Goal: Connect with others: Connect with other users

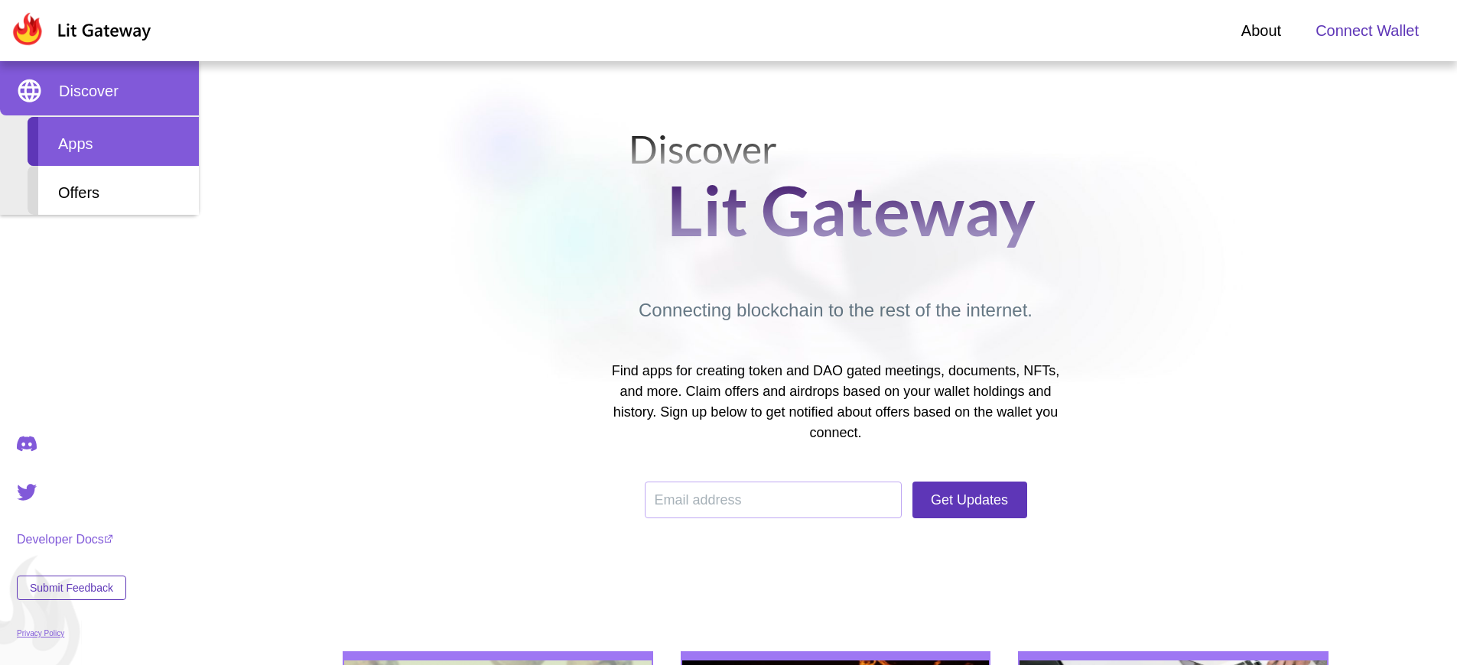
click at [113, 141] on div "Apps" at bounding box center [113, 141] width 171 height 49
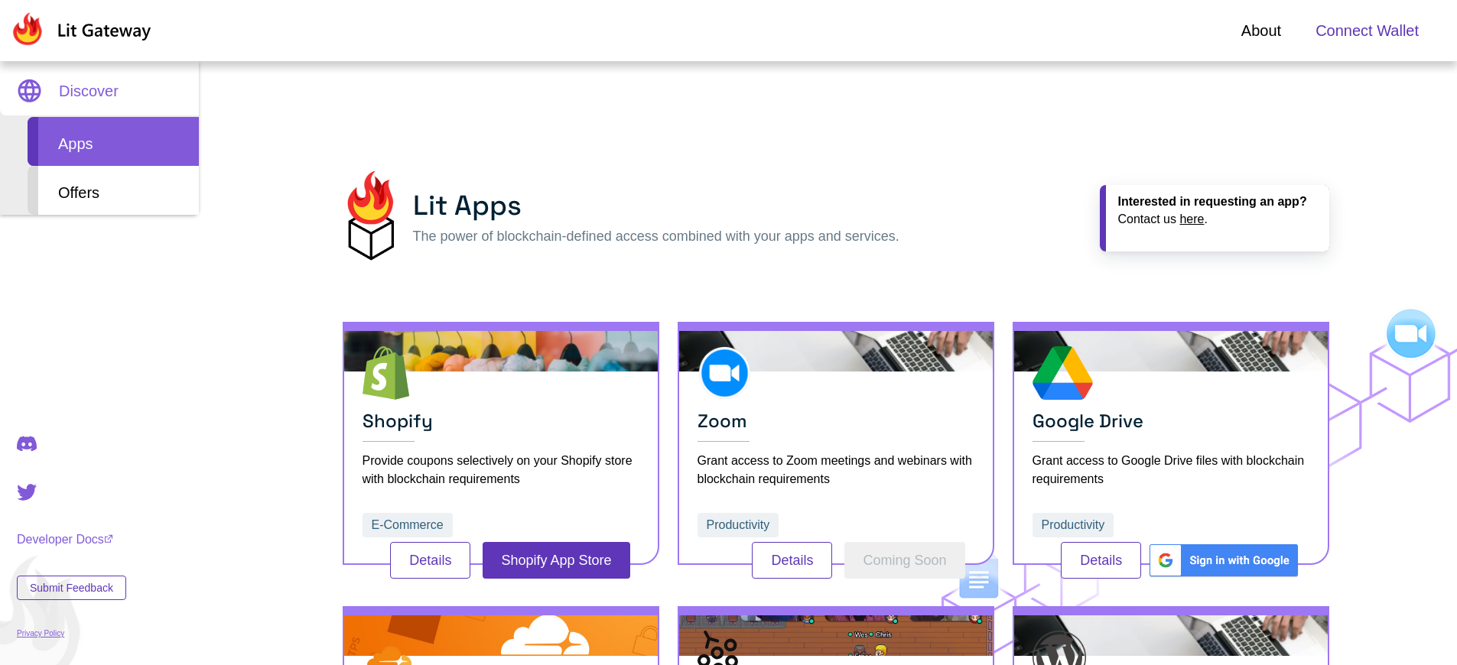
click at [1366, 31] on span "Connect Wallet" at bounding box center [1366, 30] width 103 height 23
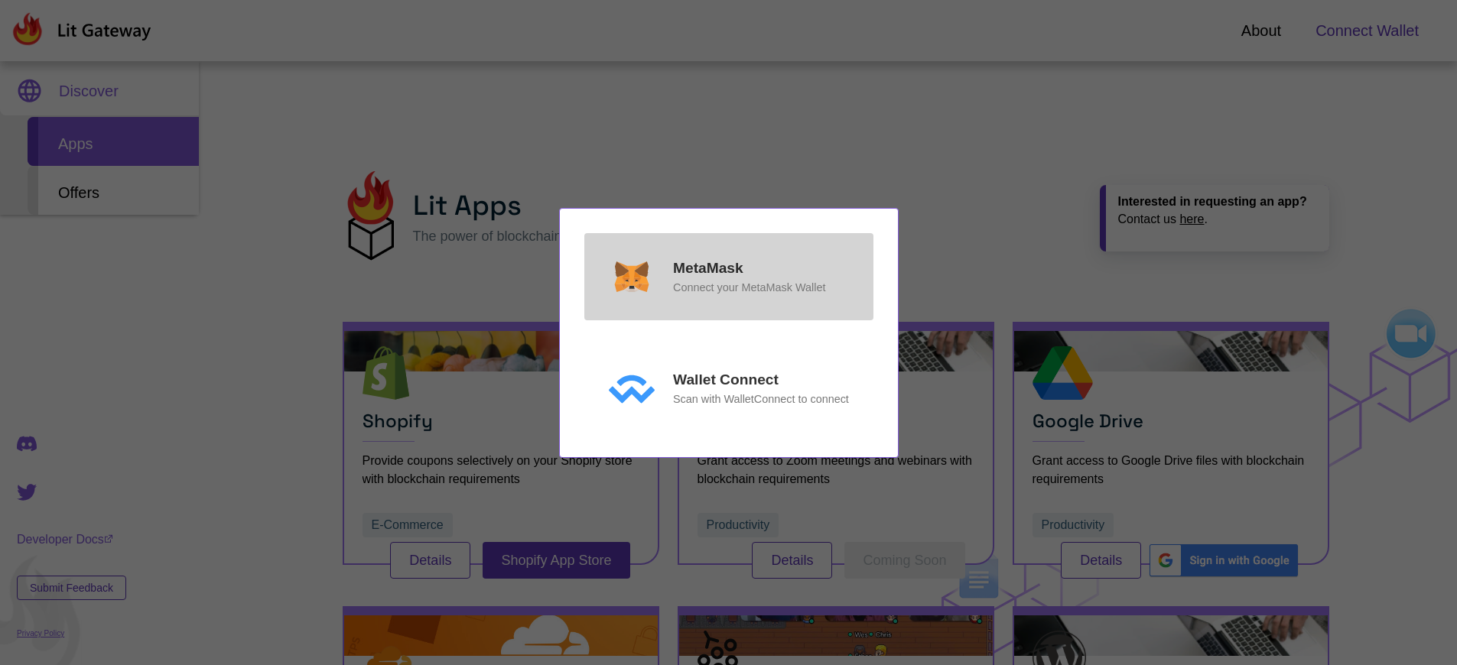
click at [707, 268] on p "MetaMask" at bounding box center [708, 269] width 70 height 22
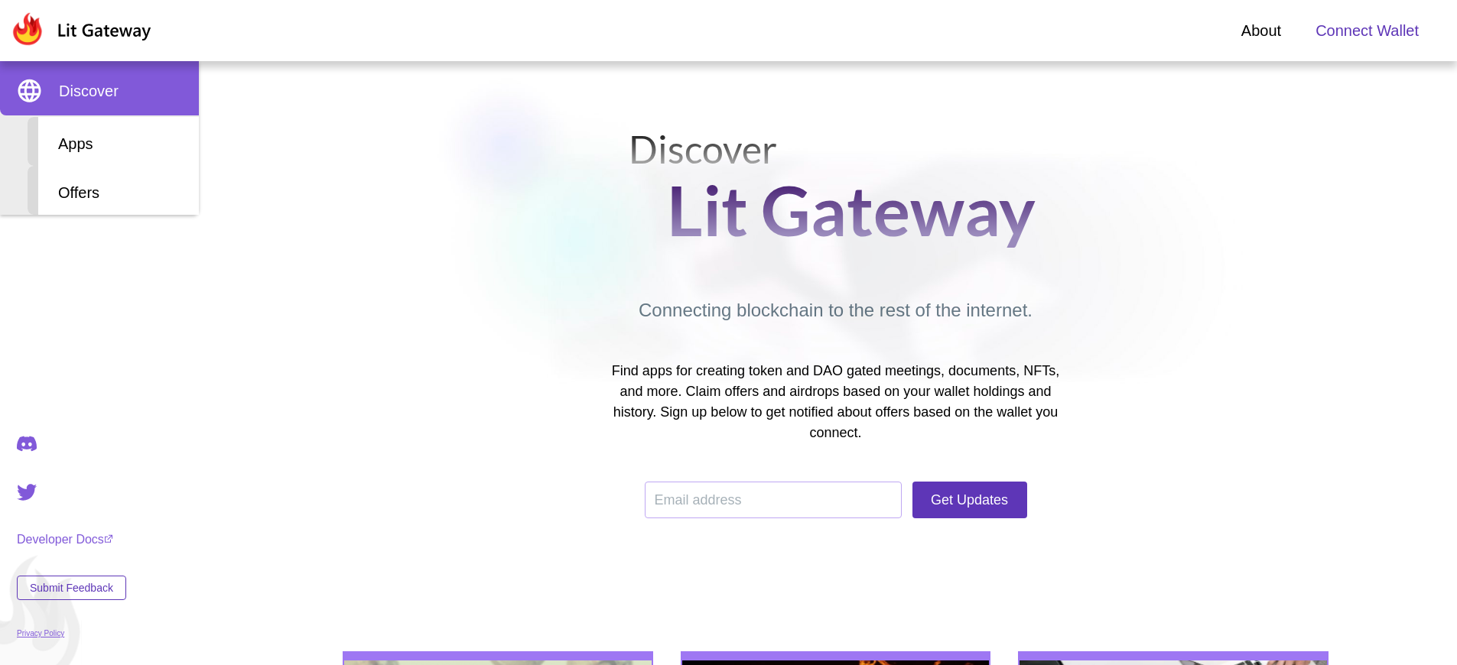
click at [1366, 31] on span "Connect Wallet" at bounding box center [1366, 30] width 103 height 23
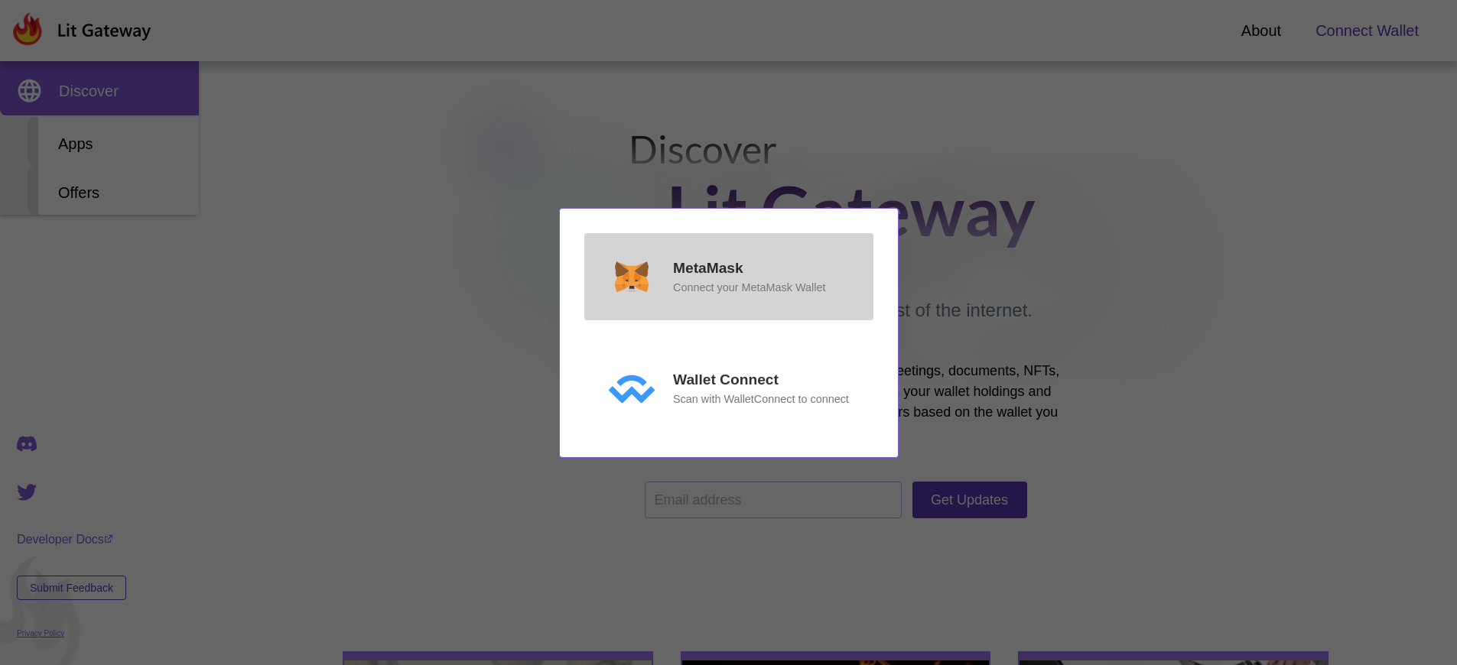
click at [707, 268] on p "MetaMask" at bounding box center [708, 269] width 70 height 22
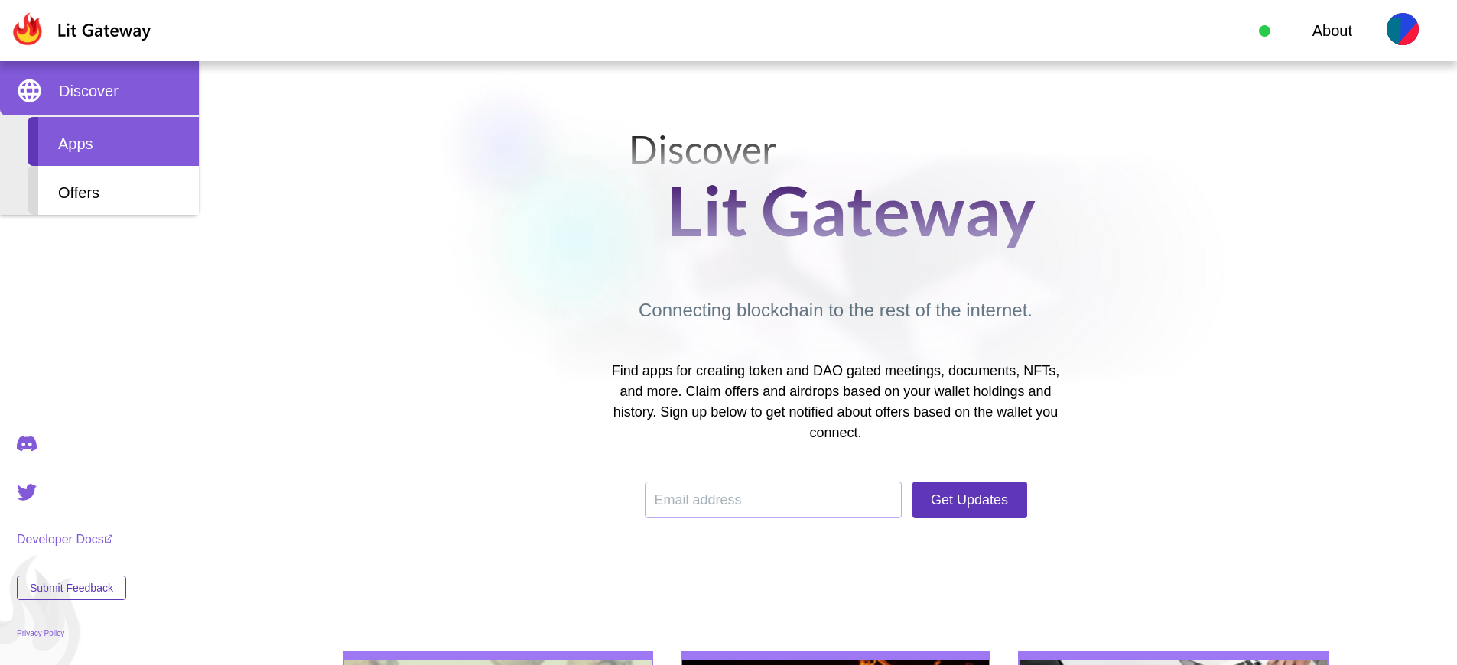
click at [113, 141] on div "Apps" at bounding box center [113, 141] width 171 height 49
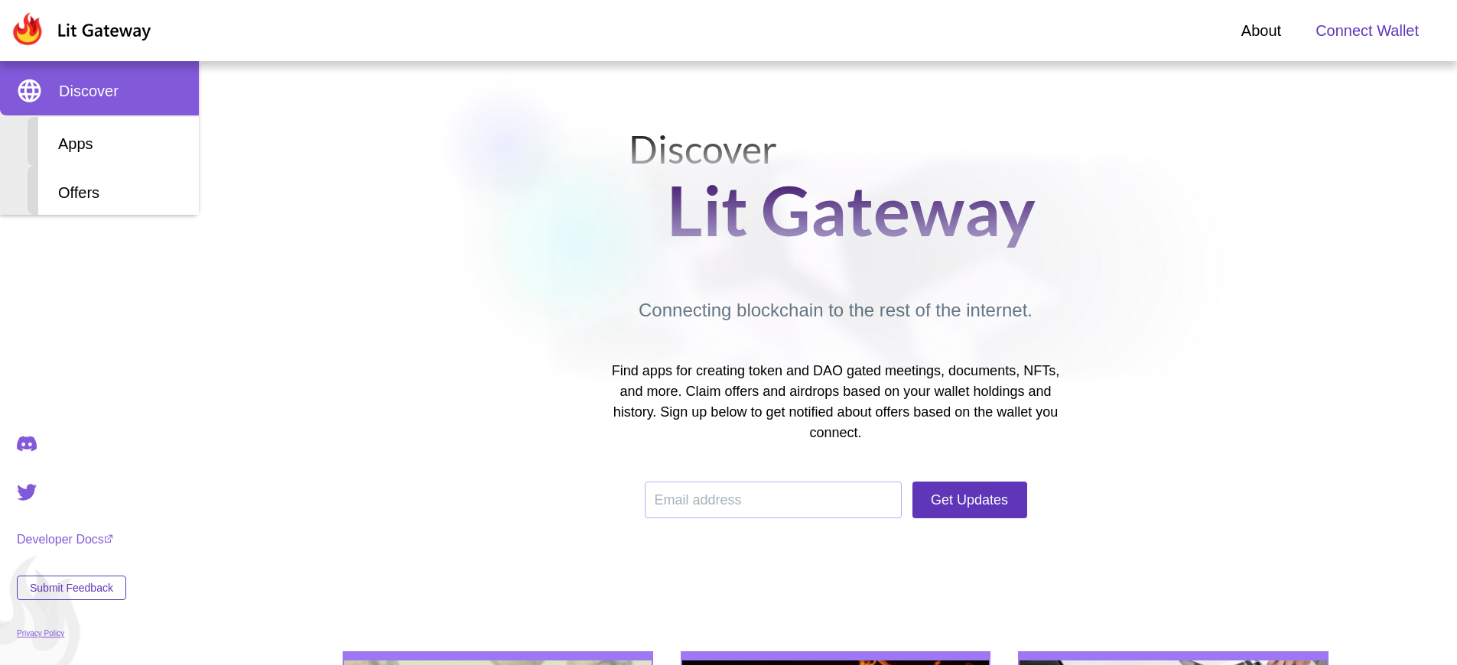
click at [1366, 31] on span "Connect Wallet" at bounding box center [1366, 30] width 103 height 23
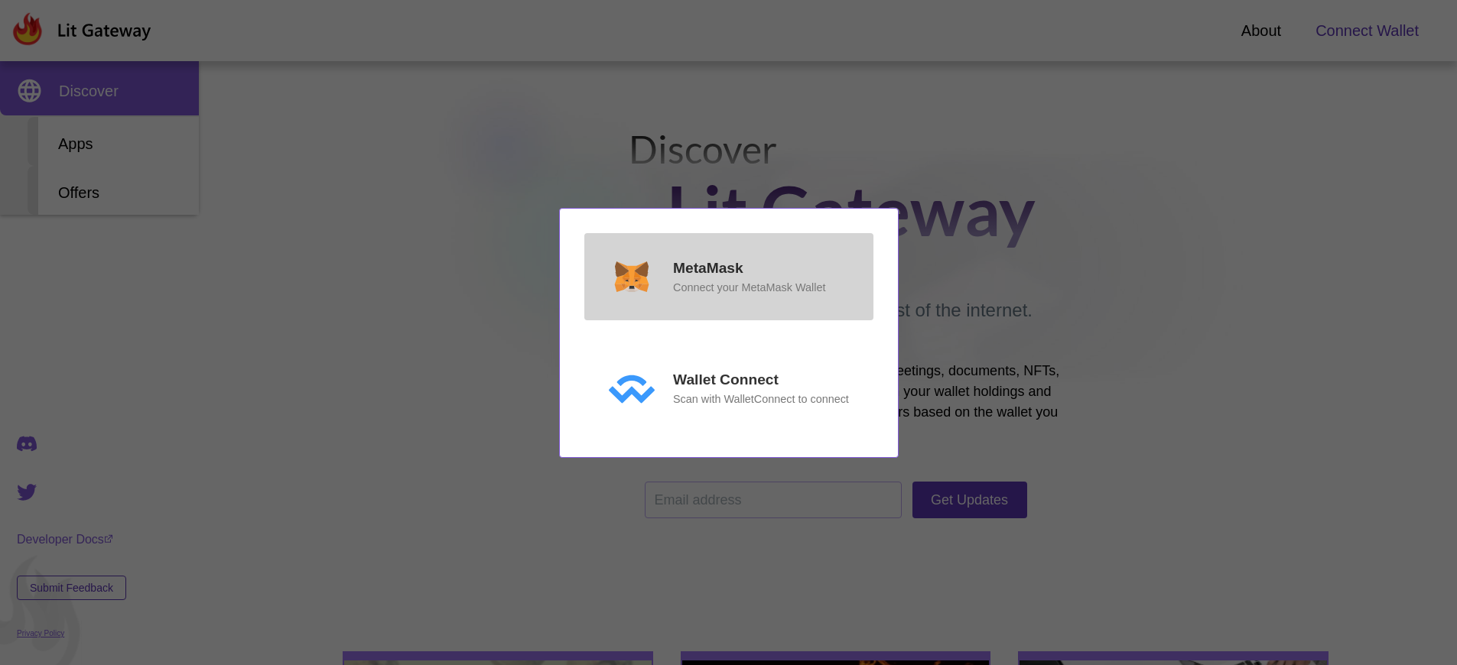
click at [707, 268] on p "MetaMask" at bounding box center [708, 269] width 70 height 22
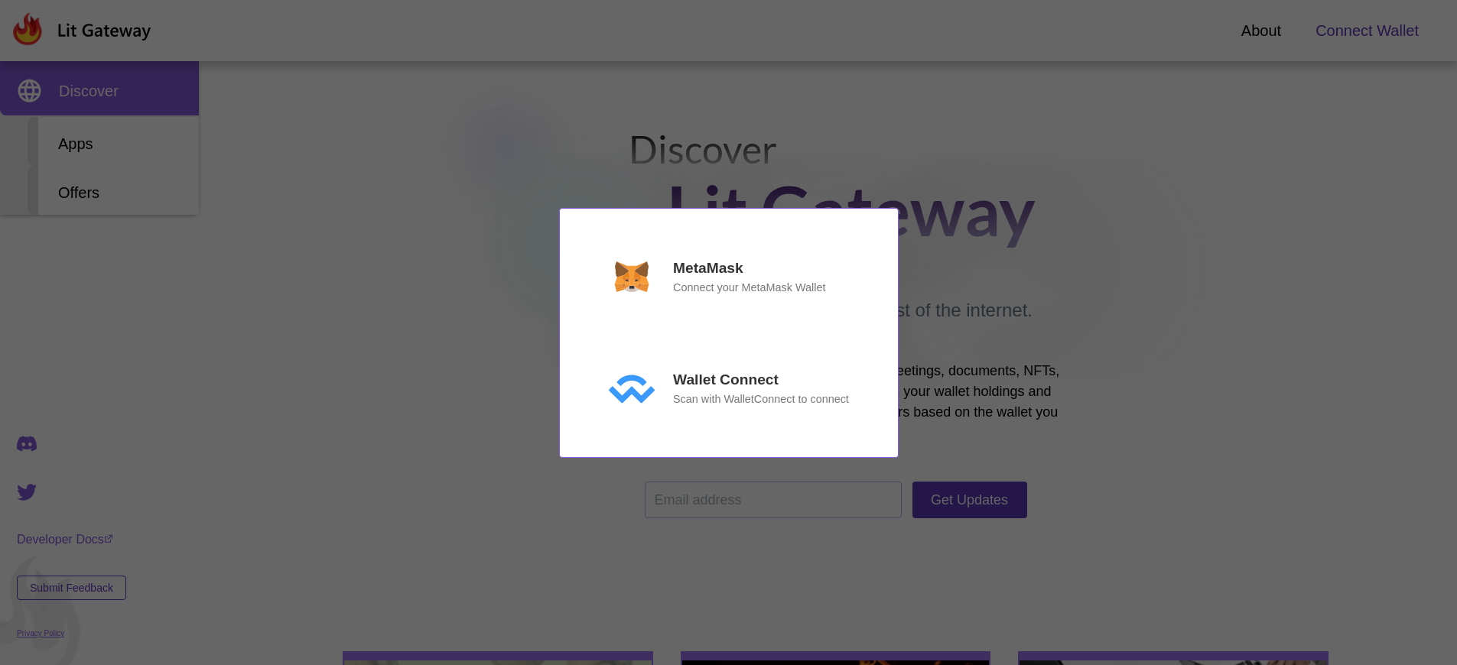
click at [749, 288] on p "Connect your MetaMask Wallet" at bounding box center [749, 287] width 152 height 17
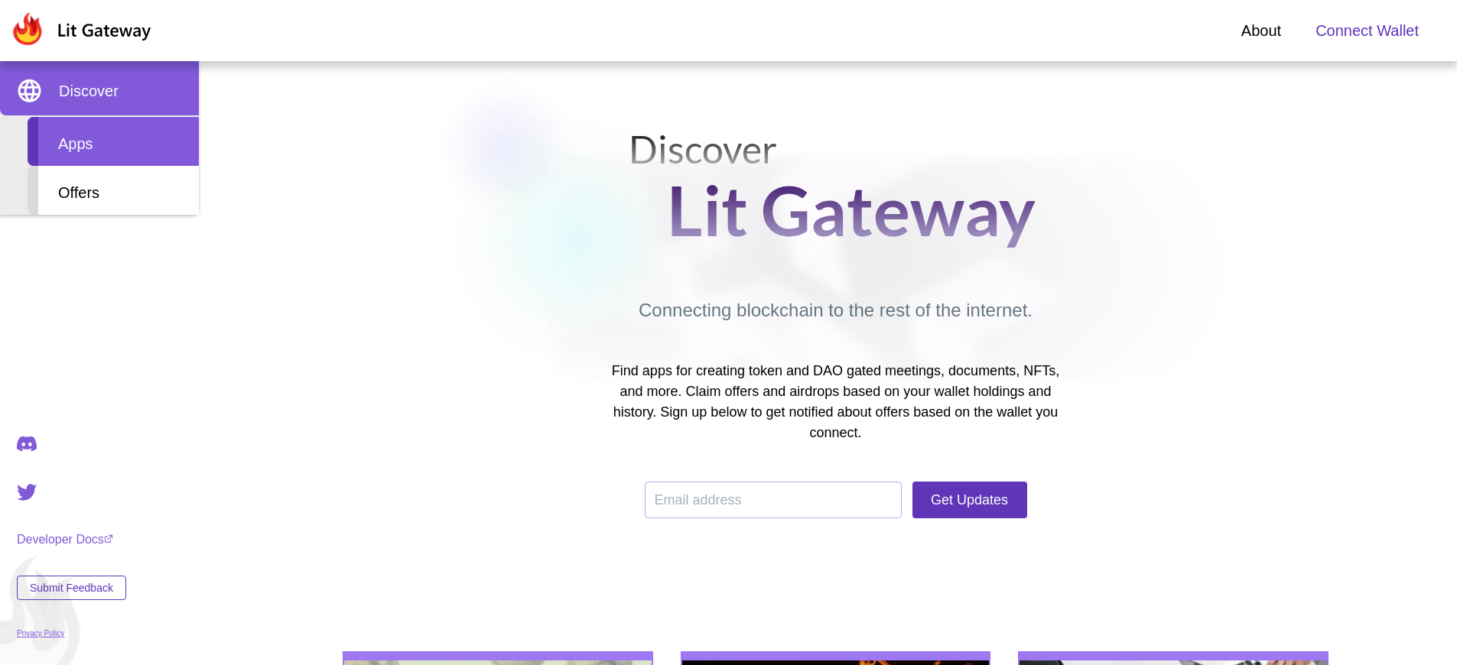
click at [113, 141] on div "Apps" at bounding box center [113, 141] width 171 height 49
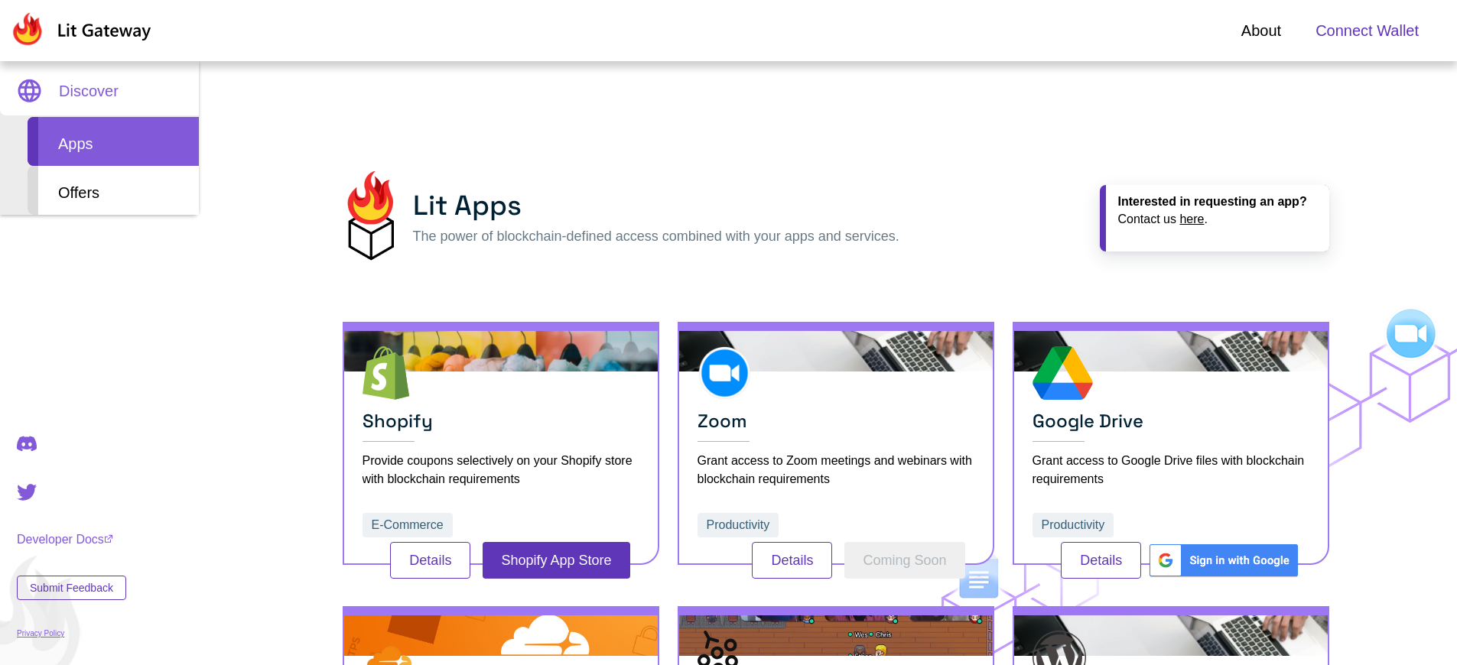
click at [1366, 31] on span "Connect Wallet" at bounding box center [1366, 30] width 103 height 23
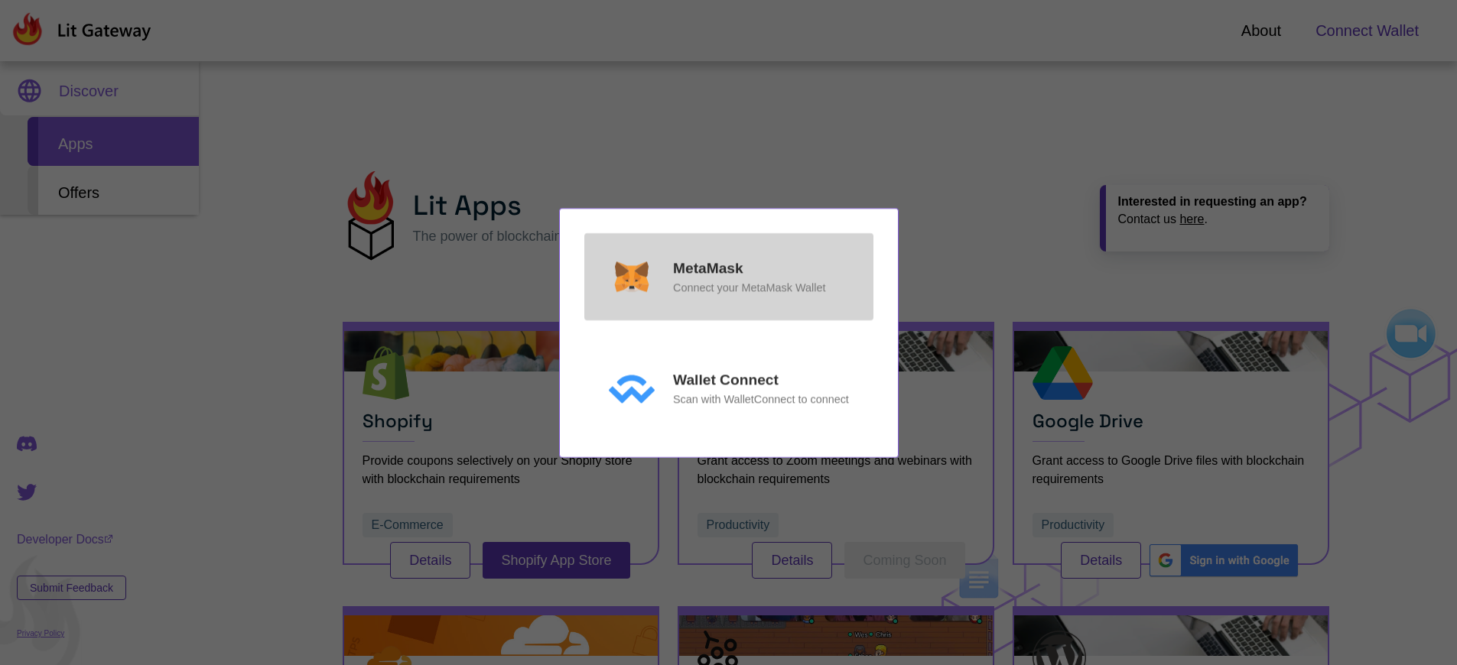
click at [707, 268] on p "MetaMask" at bounding box center [708, 269] width 70 height 22
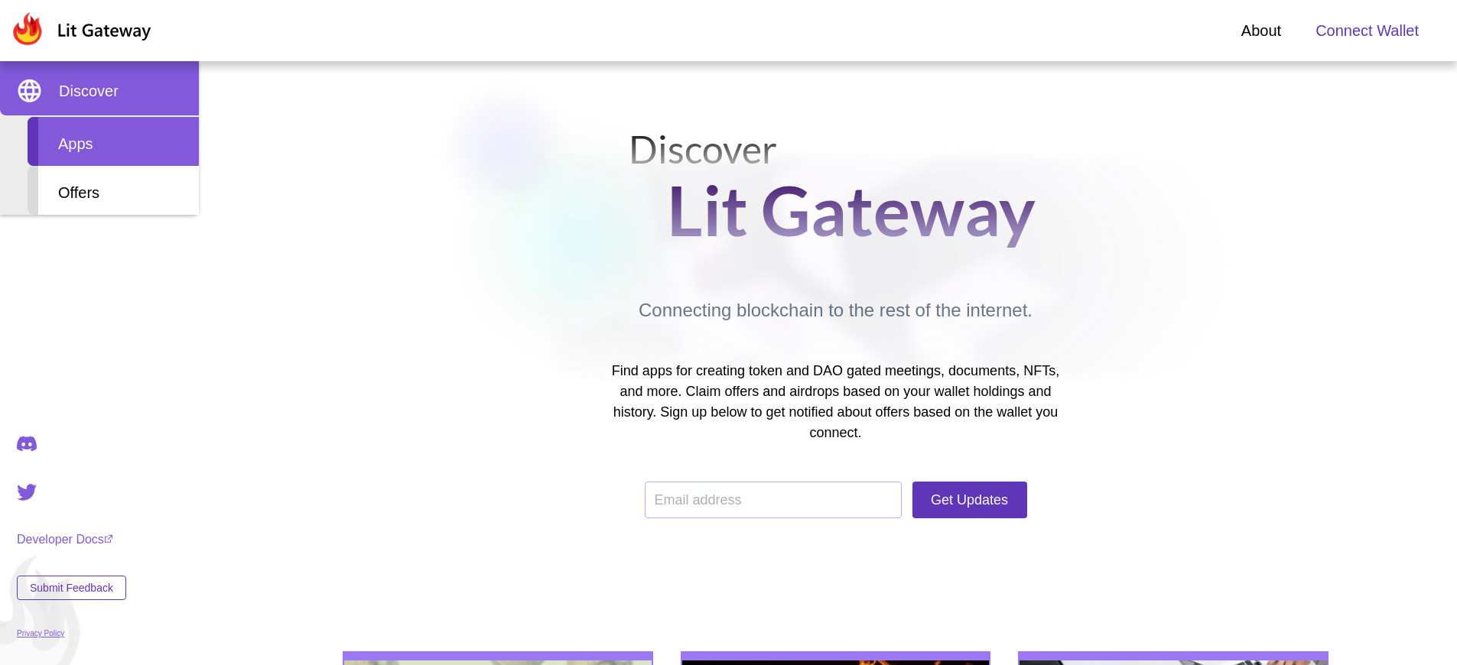
click at [113, 141] on div "Apps" at bounding box center [113, 141] width 171 height 49
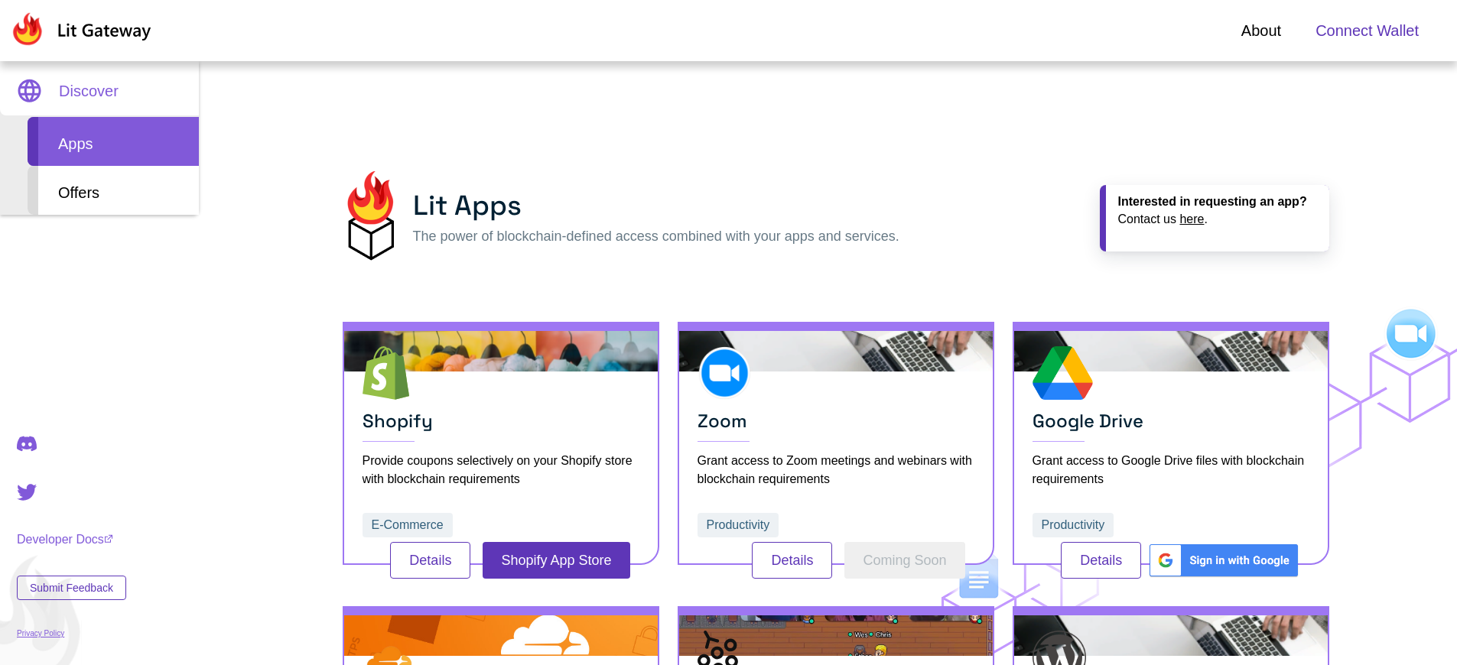
click at [1366, 31] on span "Connect Wallet" at bounding box center [1366, 30] width 103 height 23
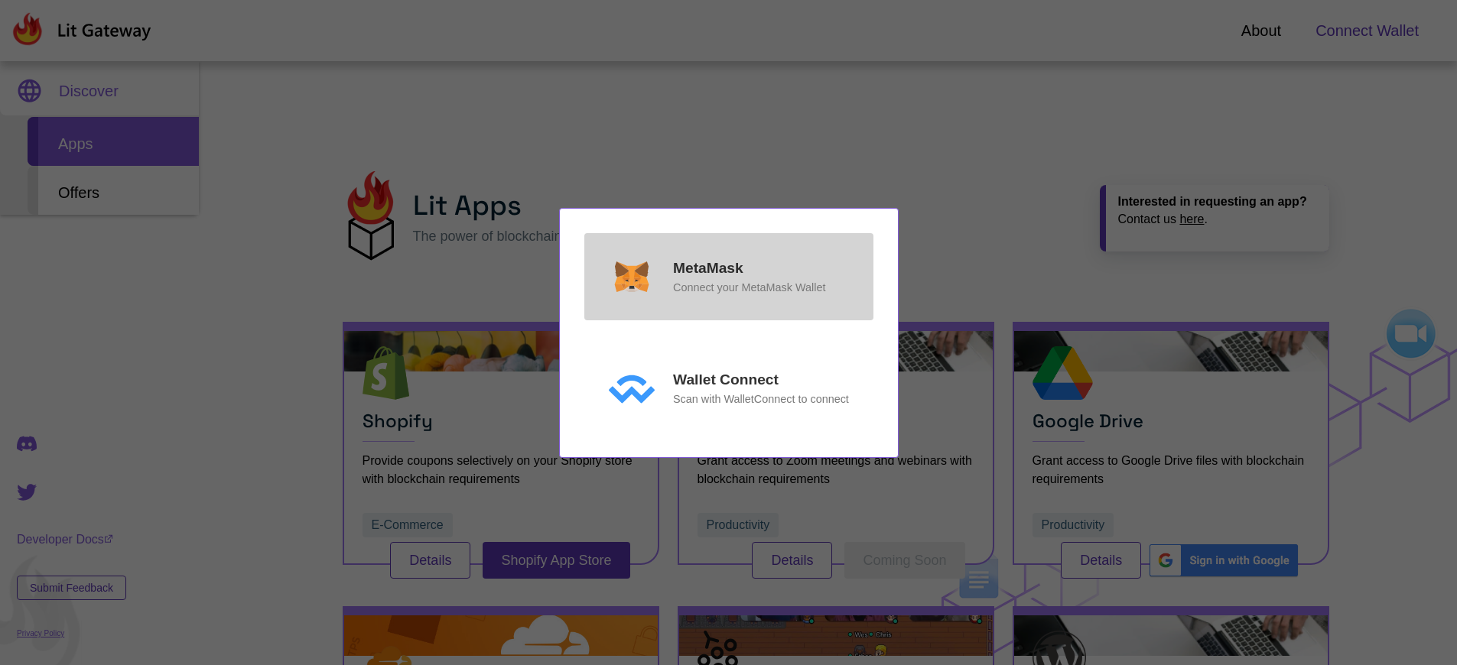
click at [707, 268] on p "MetaMask" at bounding box center [708, 269] width 70 height 22
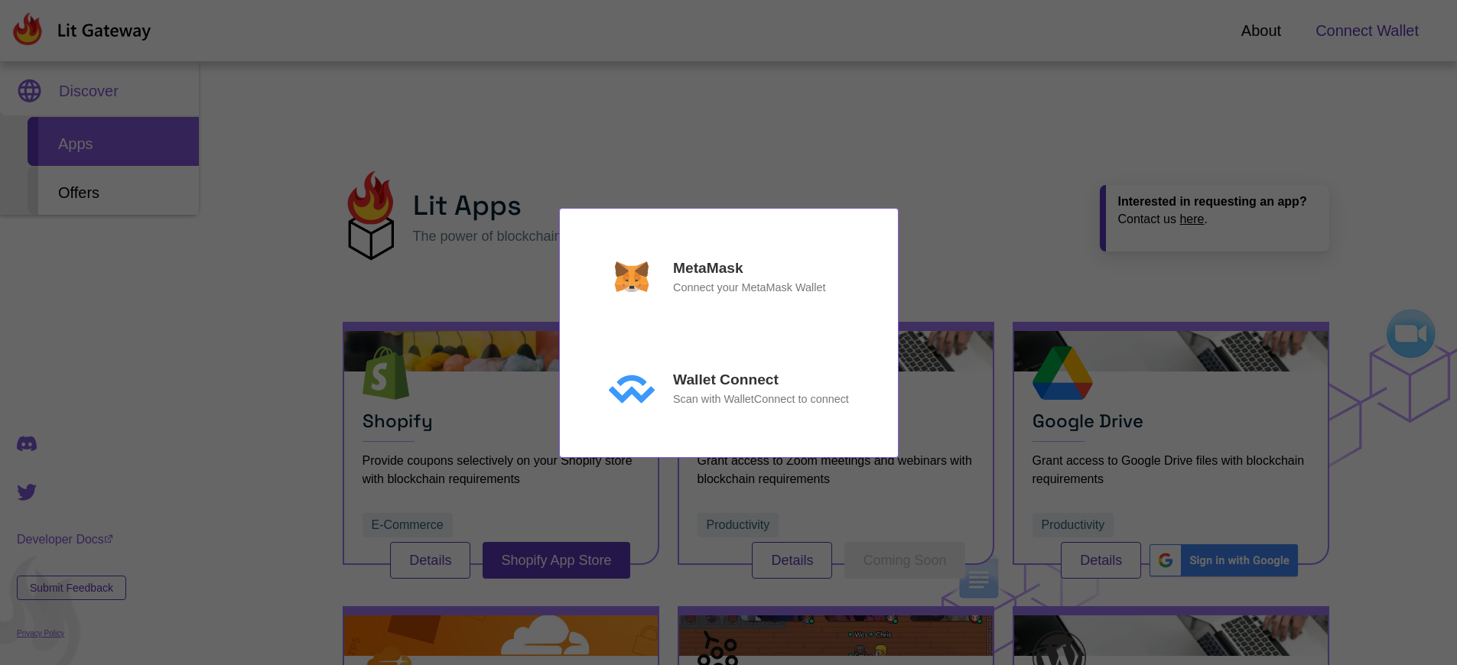
click at [1366, 31] on div "MetaMask Connect your MetaMask Wallet Wallet Connect Scan with WalletConnect to…" at bounding box center [728, 332] width 1457 height 665
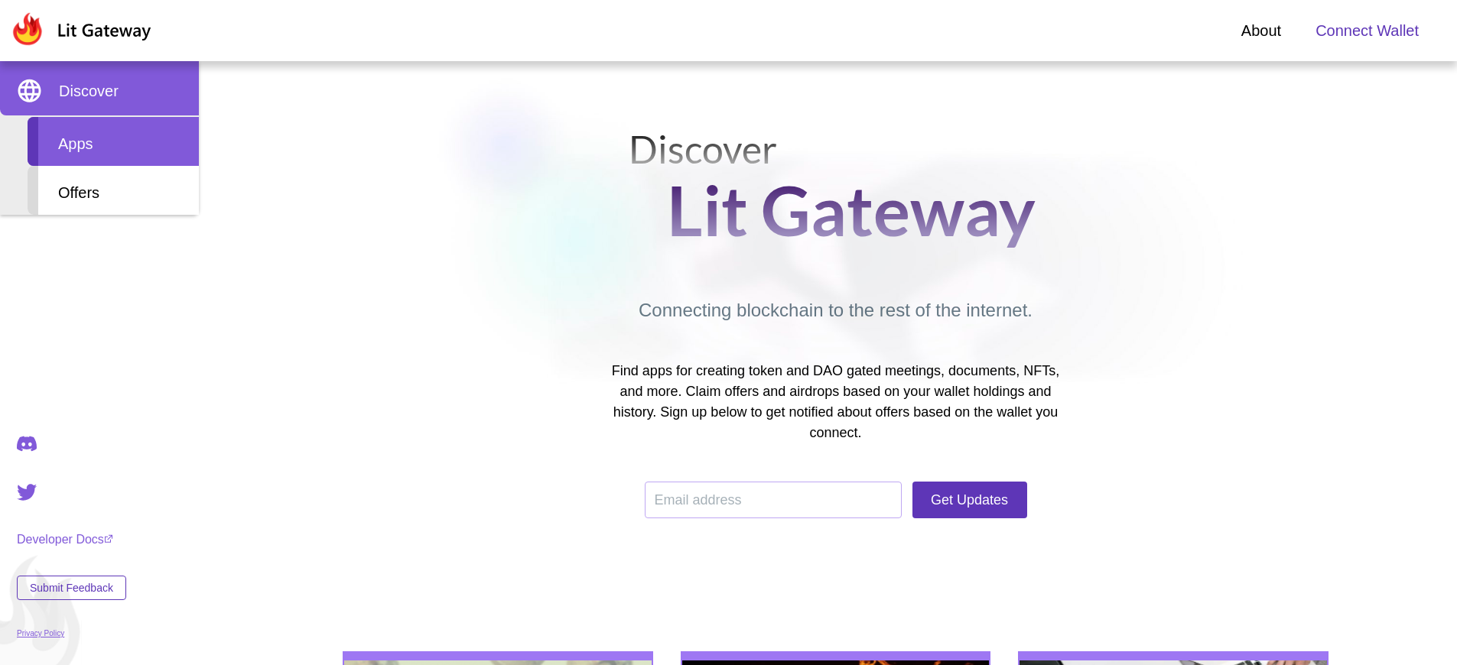
click at [113, 141] on div "Apps" at bounding box center [113, 141] width 171 height 49
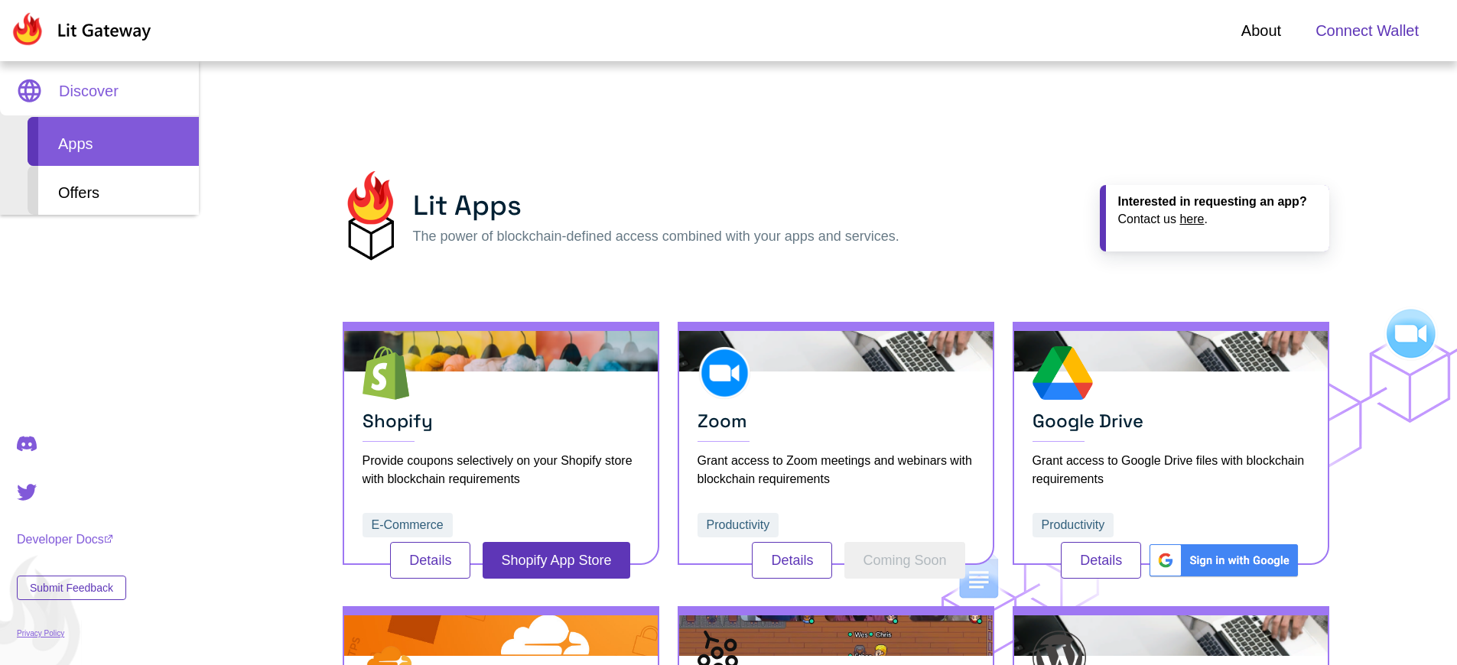
click at [1366, 31] on span "Connect Wallet" at bounding box center [1366, 30] width 103 height 23
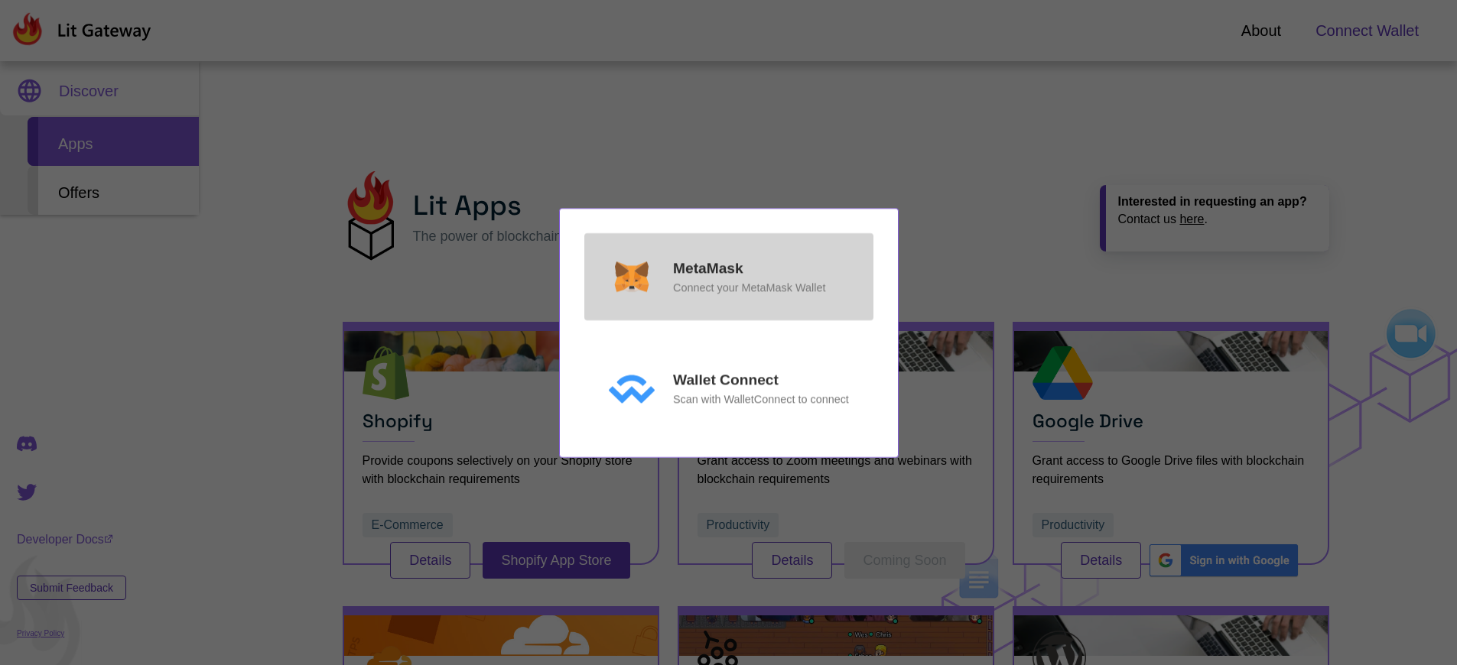
click at [707, 268] on p "MetaMask" at bounding box center [708, 269] width 70 height 22
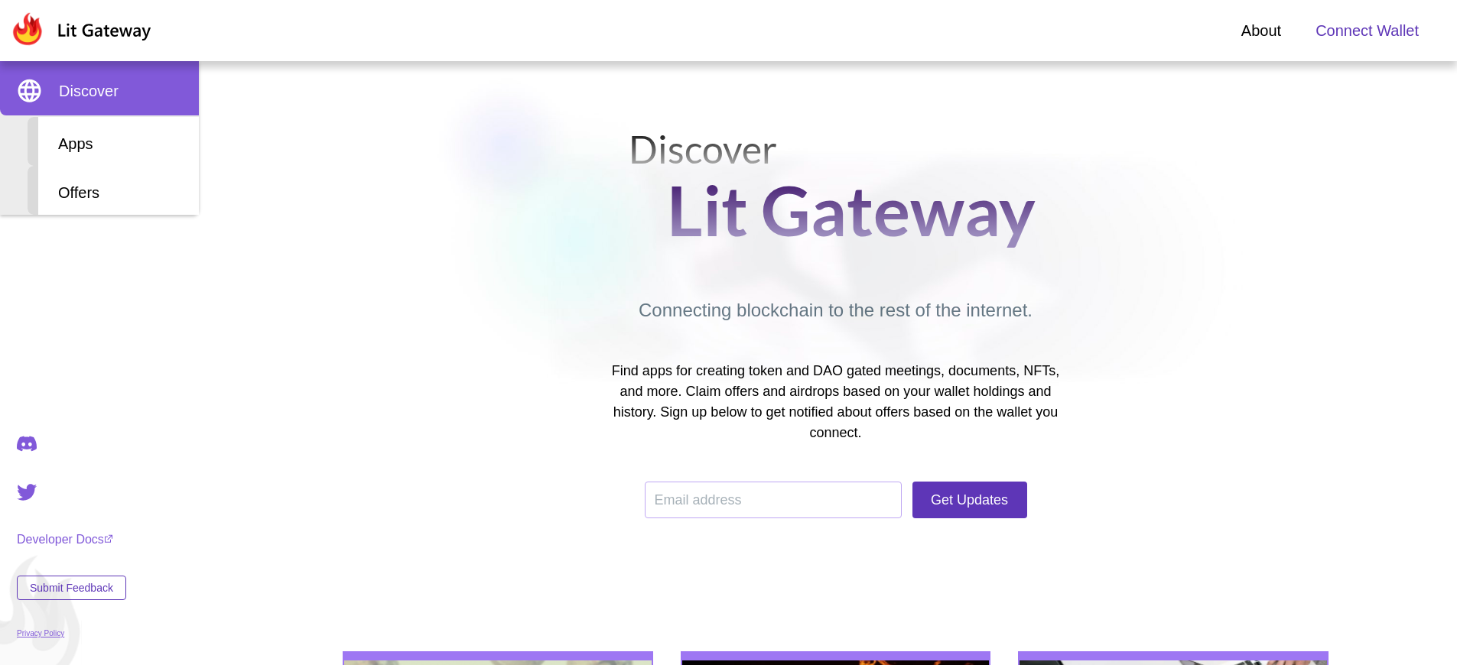
click at [1366, 31] on span "Connect Wallet" at bounding box center [1366, 30] width 103 height 23
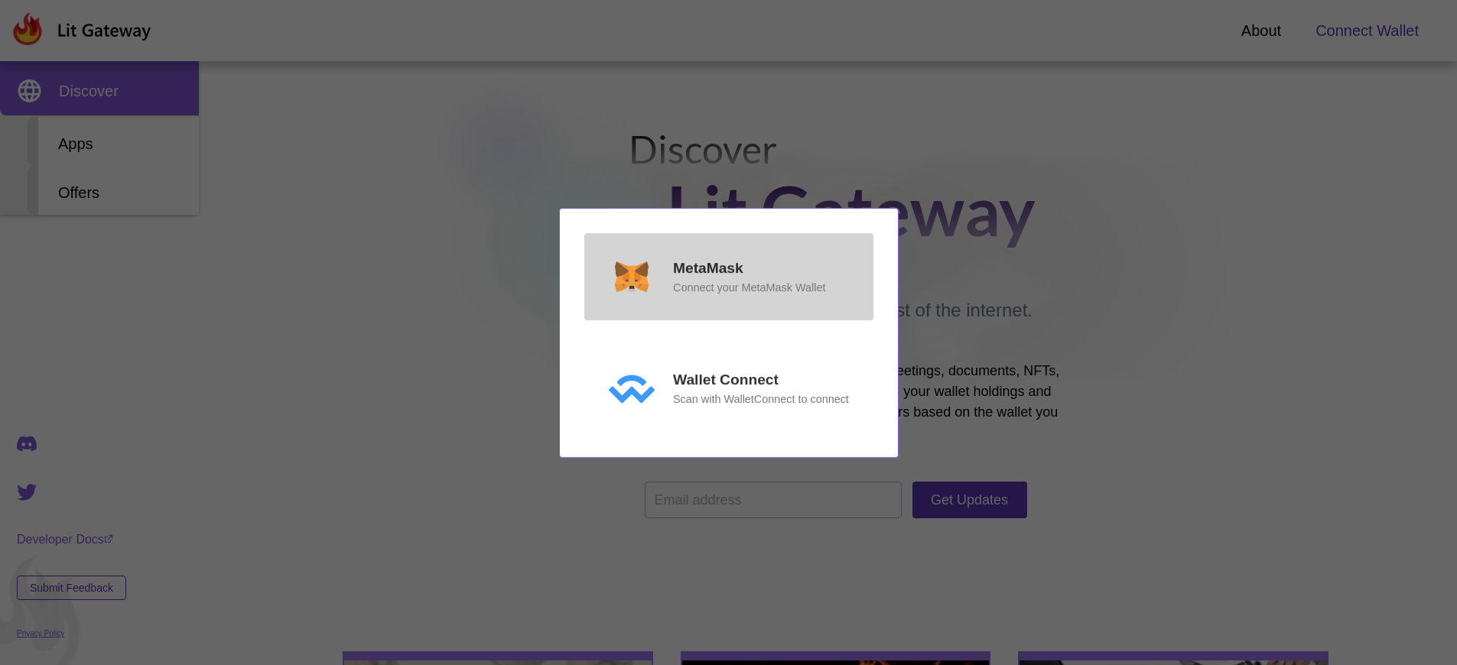
click at [707, 268] on p "MetaMask" at bounding box center [708, 269] width 70 height 22
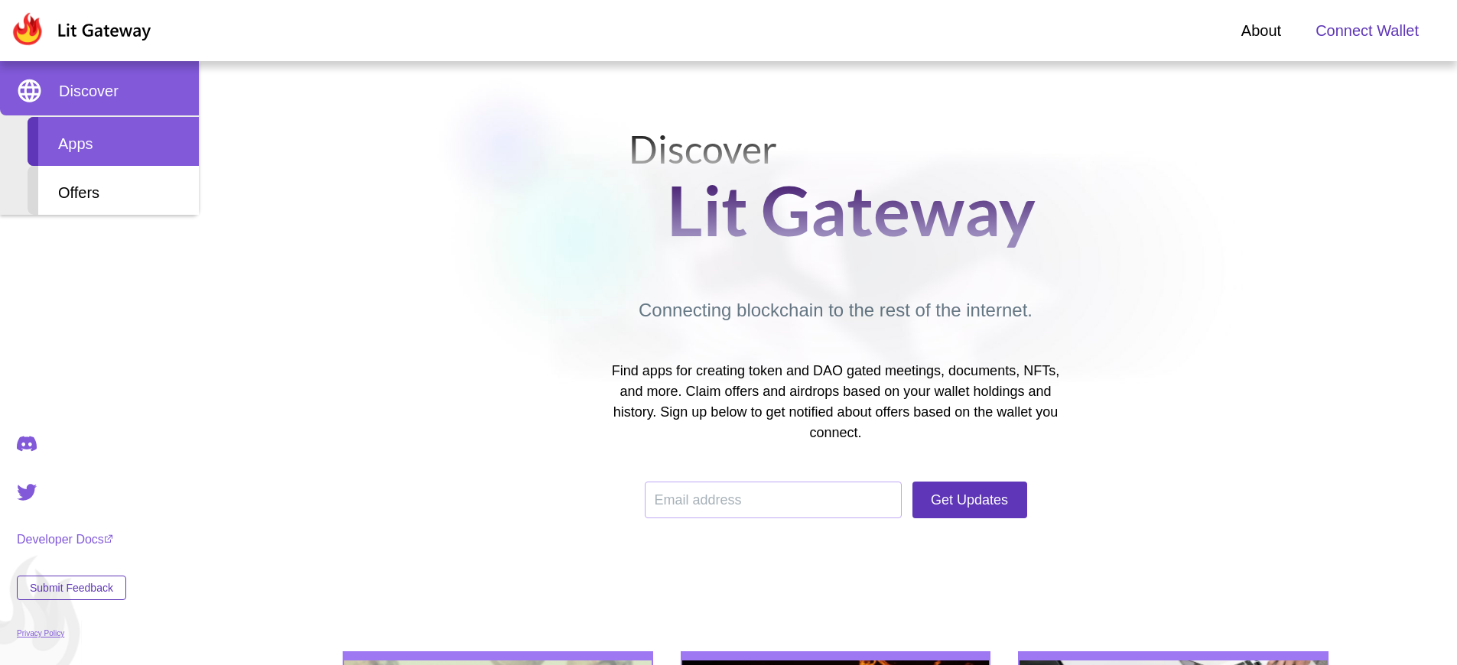
click at [113, 141] on div "Apps" at bounding box center [113, 141] width 171 height 49
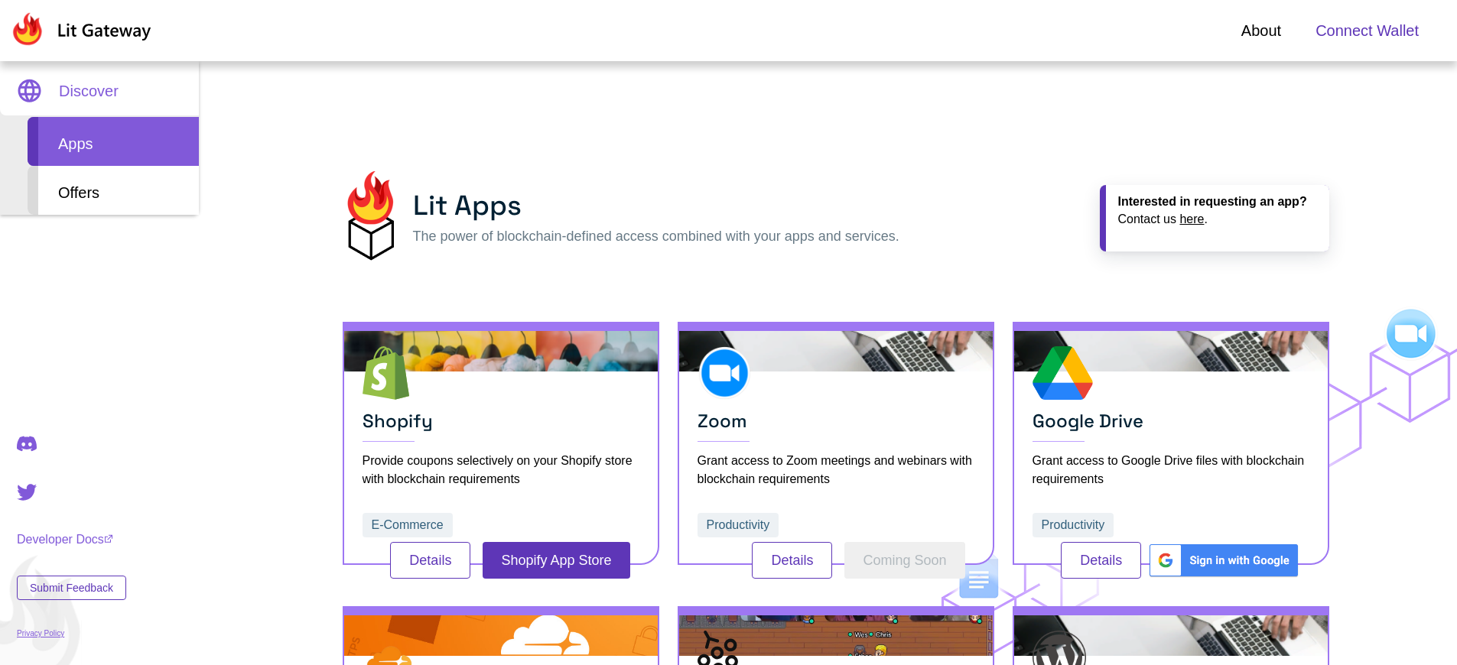
click at [1366, 31] on span "Connect Wallet" at bounding box center [1366, 30] width 103 height 23
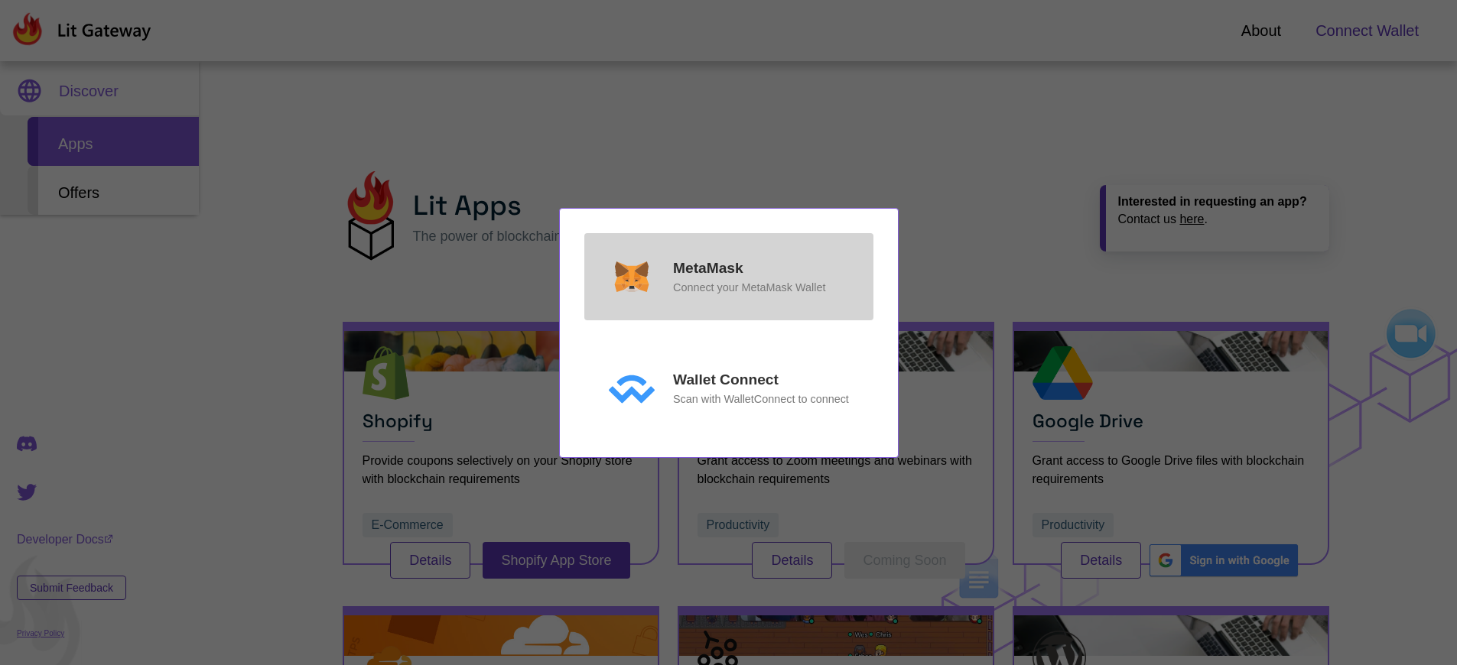
click at [707, 268] on p "MetaMask" at bounding box center [708, 269] width 70 height 22
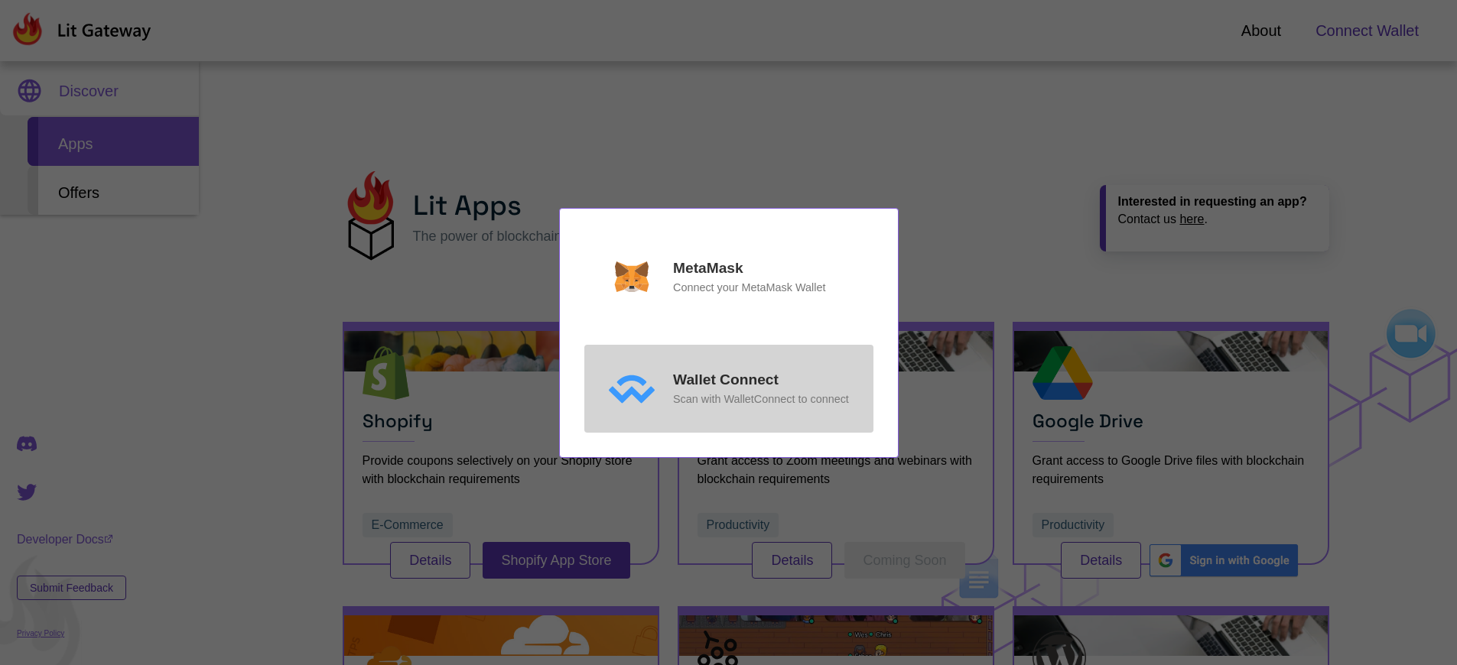
click at [725, 380] on p "Wallet Connect" at bounding box center [726, 380] width 106 height 22
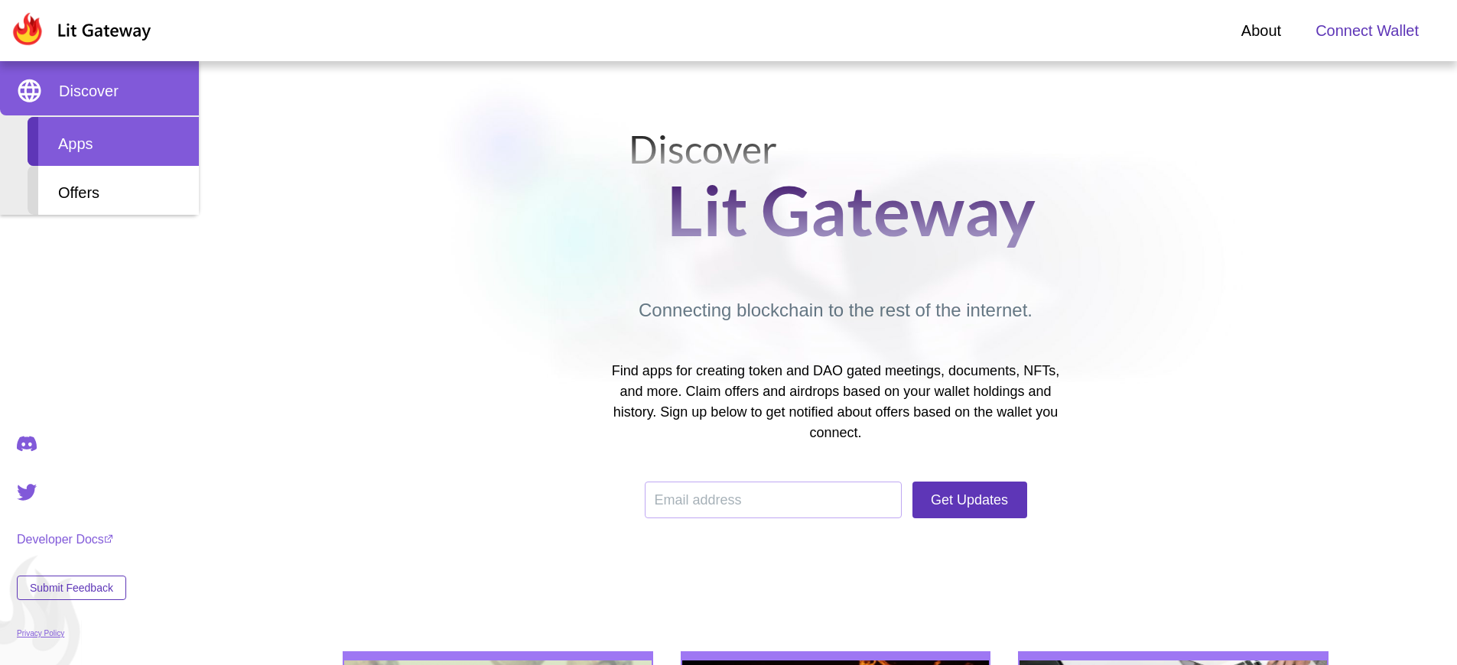
click at [113, 141] on div "Apps" at bounding box center [113, 141] width 171 height 49
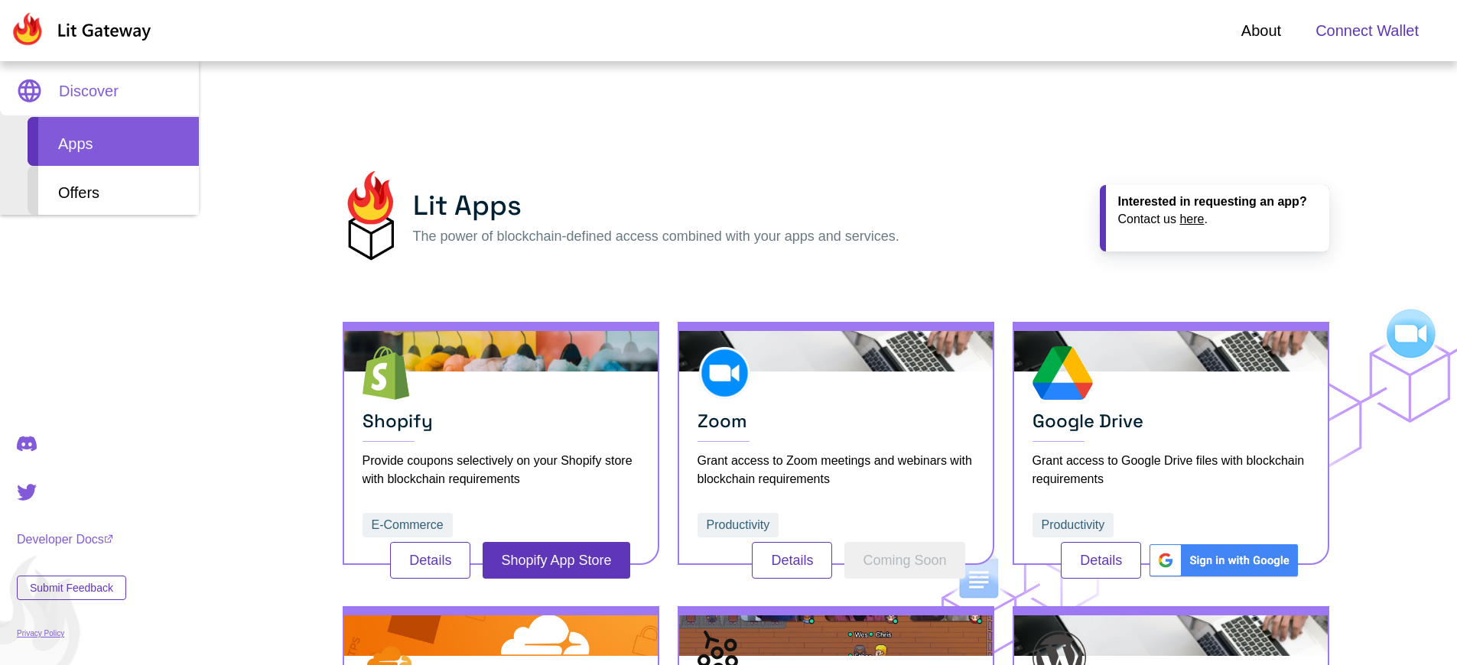
click at [1366, 31] on span "Connect Wallet" at bounding box center [1366, 30] width 103 height 23
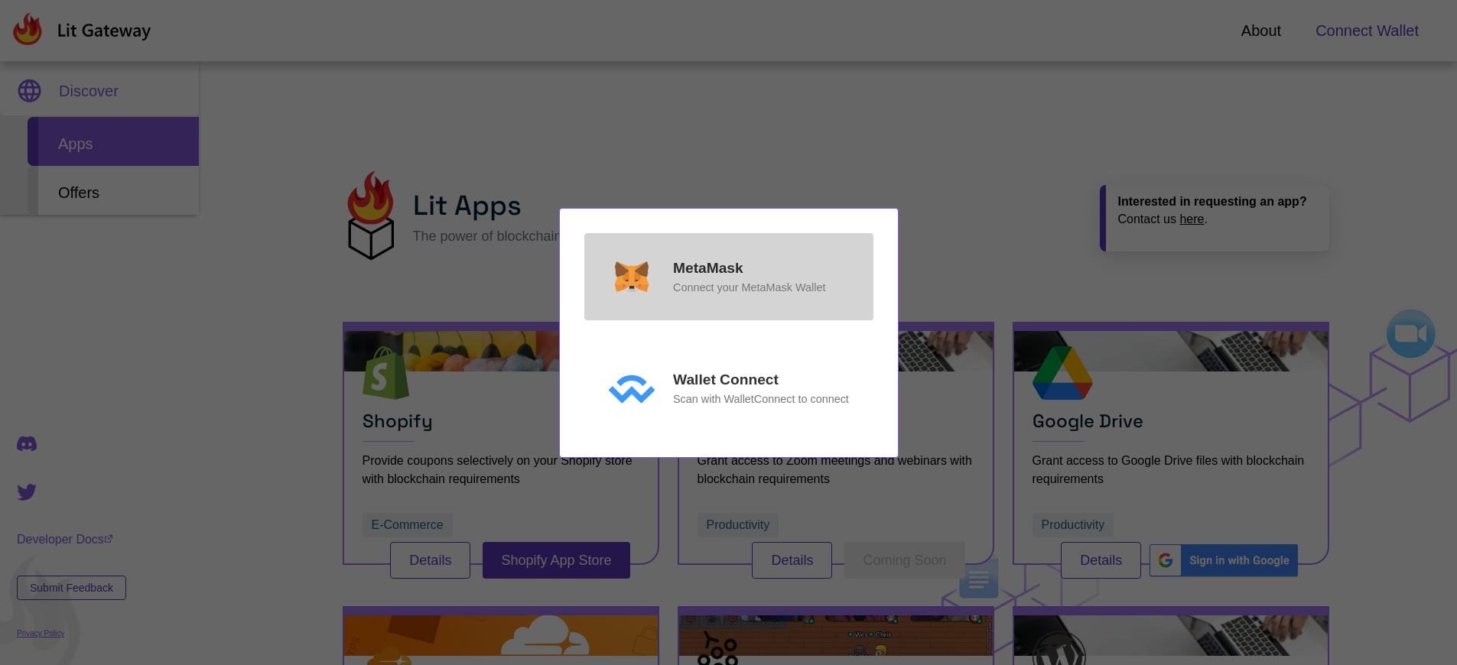
click at [707, 268] on p "MetaMask" at bounding box center [708, 269] width 70 height 22
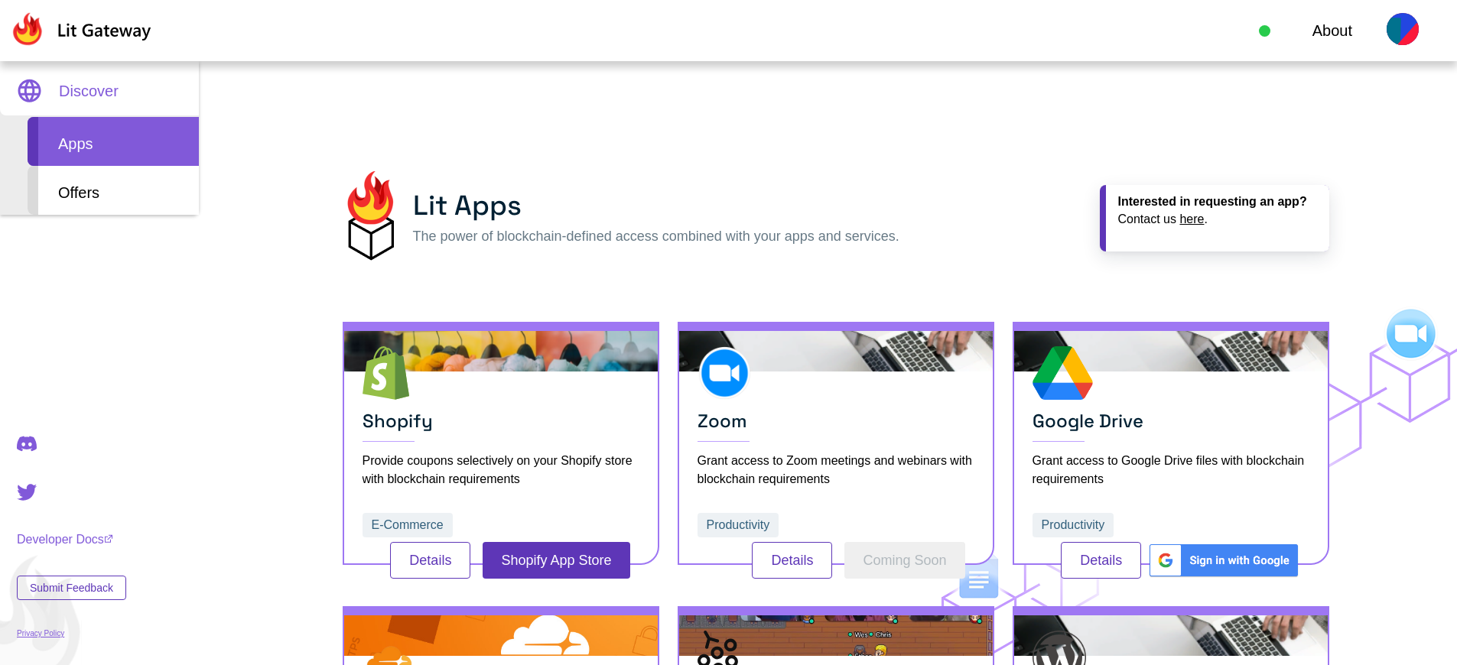
click at [113, 141] on div "Apps" at bounding box center [113, 141] width 171 height 49
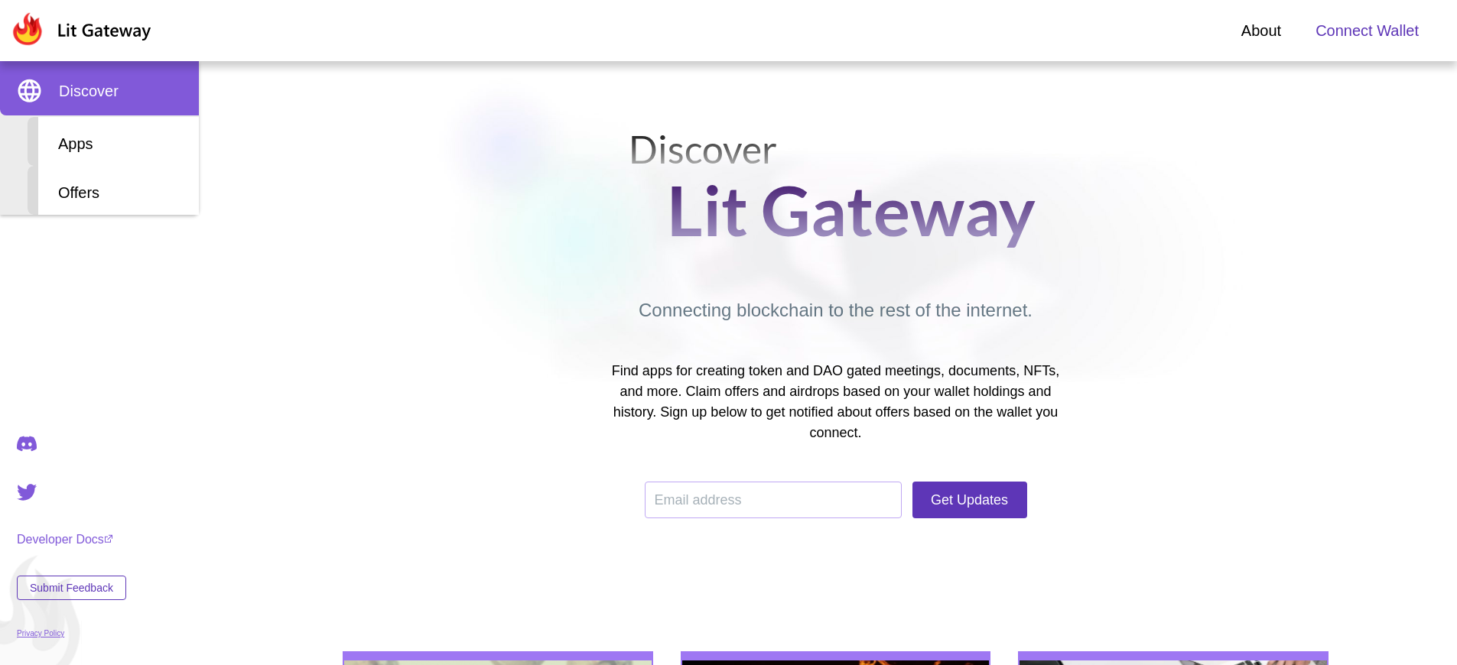
click at [1366, 31] on span "Connect Wallet" at bounding box center [1366, 30] width 103 height 23
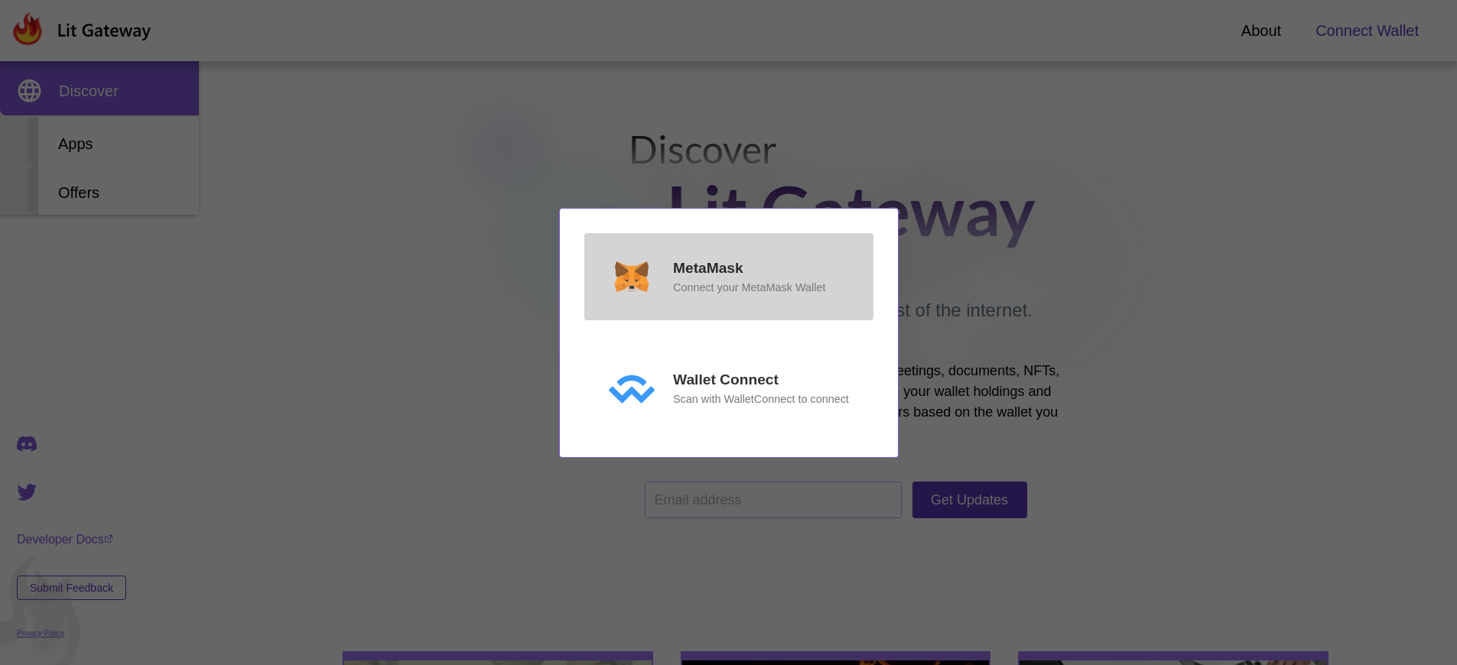
click at [707, 268] on p "MetaMask" at bounding box center [708, 269] width 70 height 22
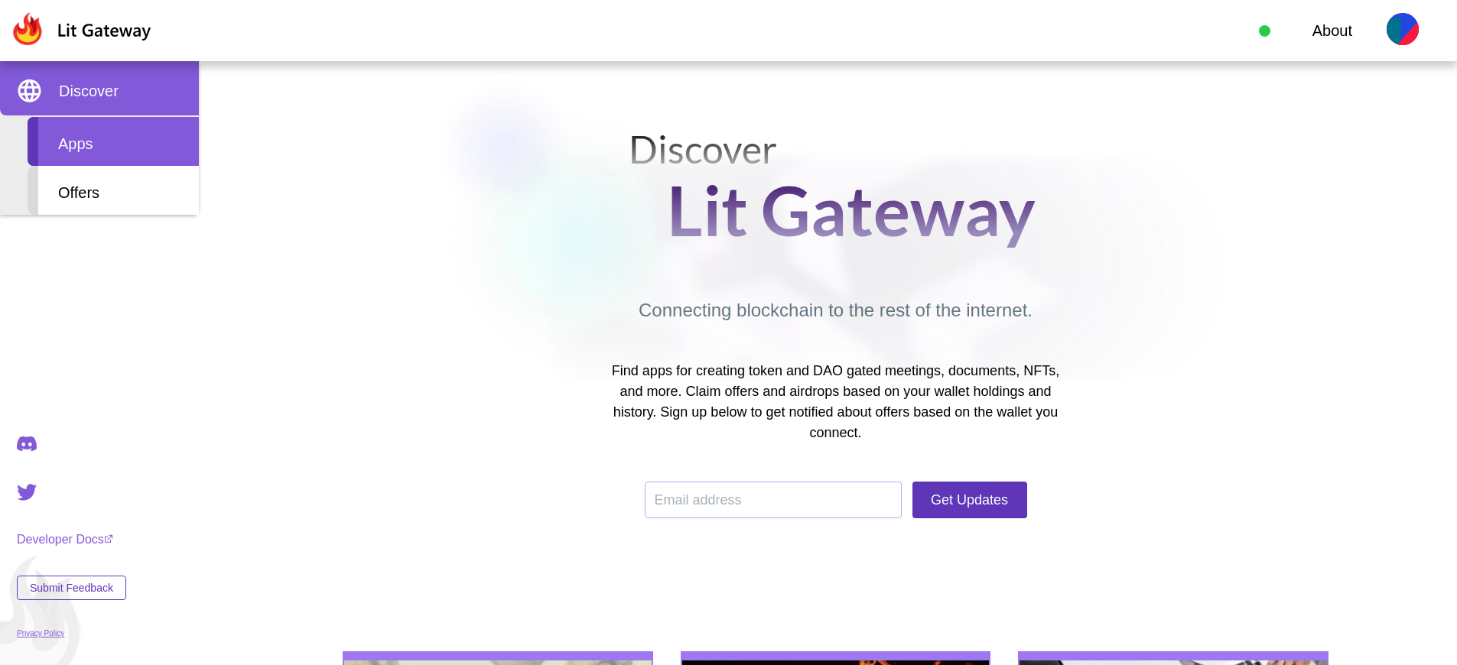
click at [113, 141] on div "Apps" at bounding box center [113, 141] width 171 height 49
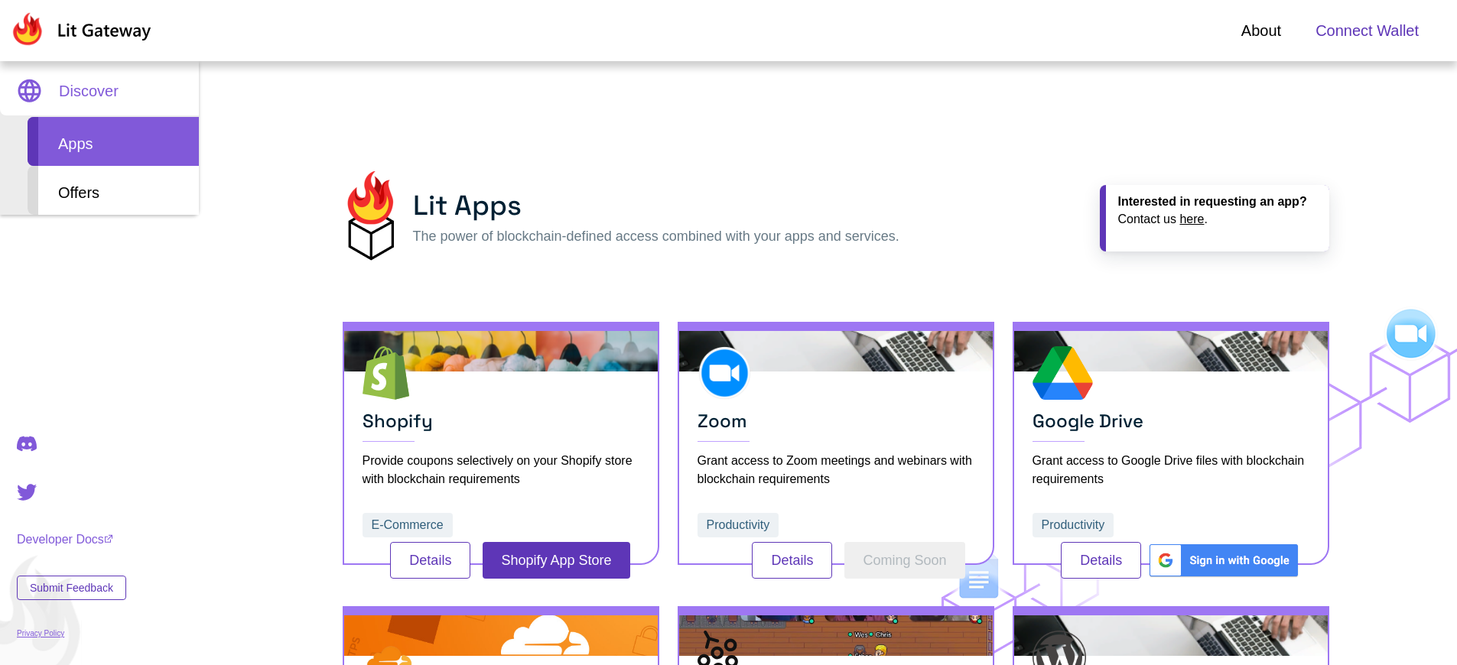
click at [1366, 31] on span "Connect Wallet" at bounding box center [1366, 30] width 103 height 23
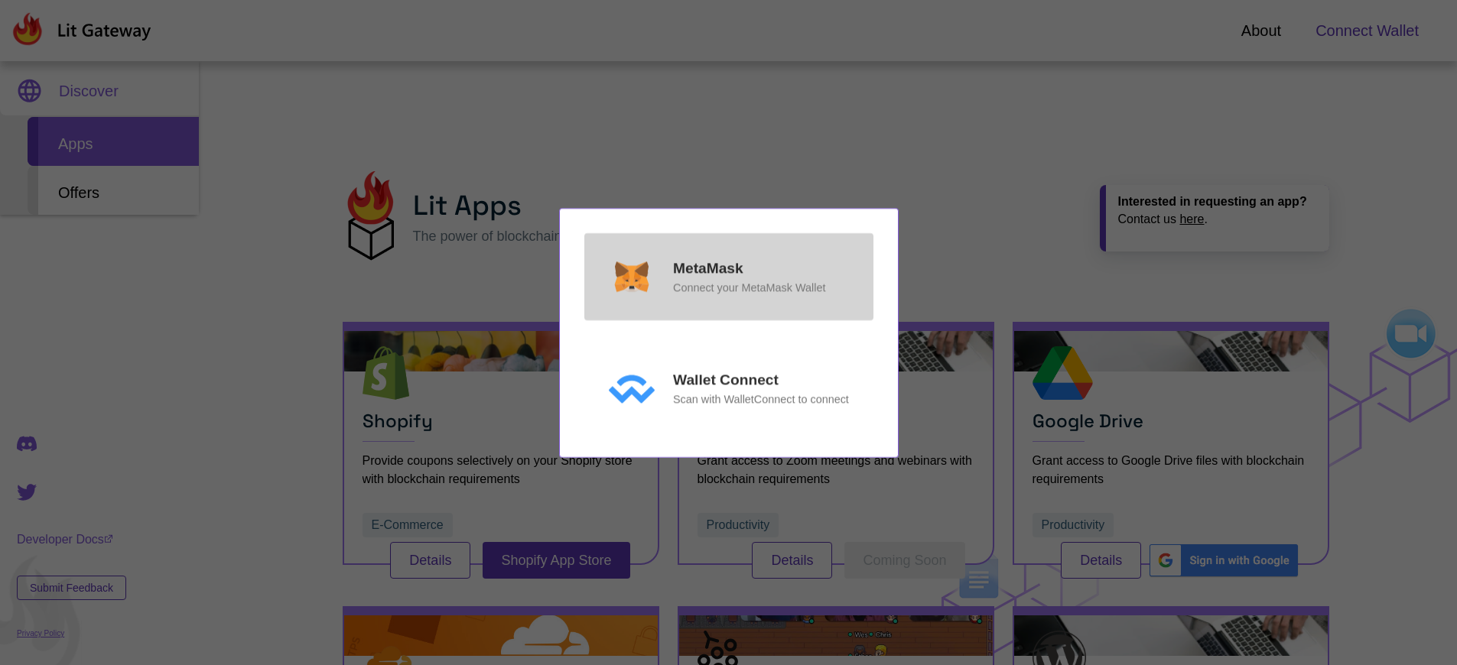
click at [707, 268] on p "MetaMask" at bounding box center [708, 269] width 70 height 22
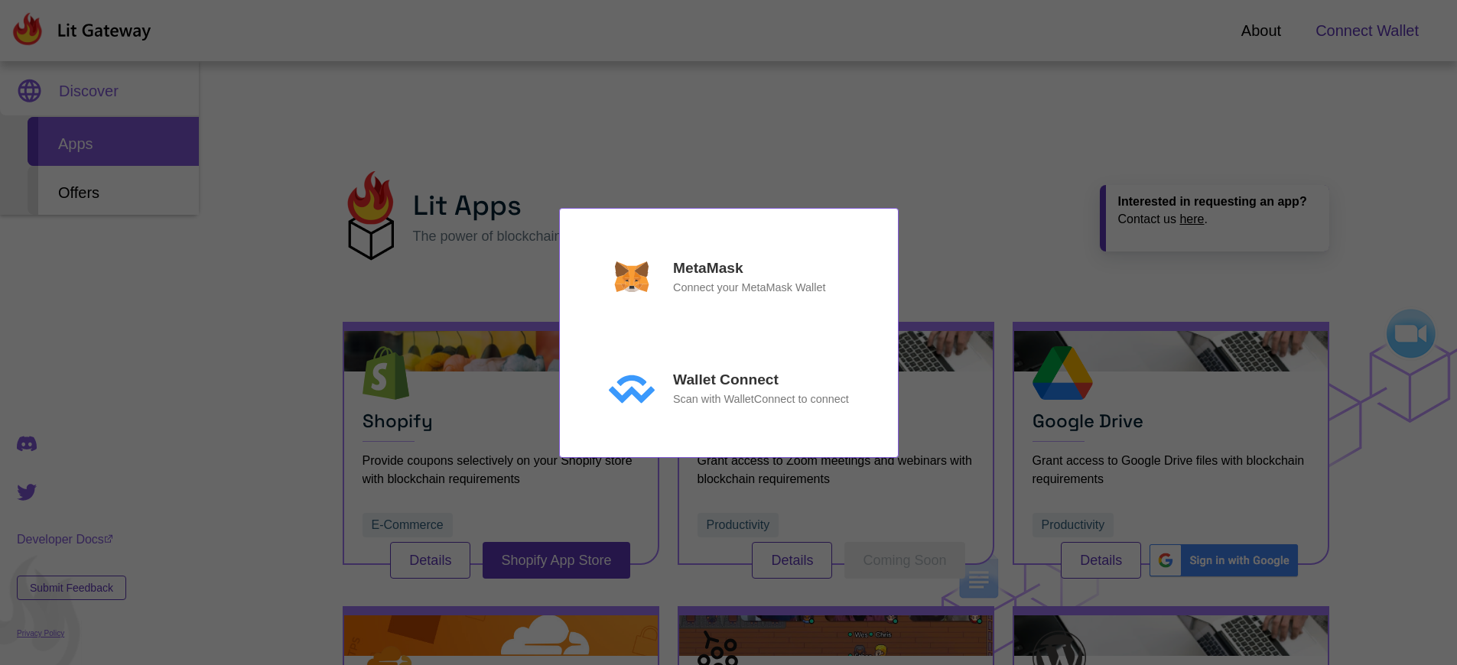
click at [588, 333] on main "MetaMask Connect your MetaMask Wallet Wallet Connect Scan with WalletConnect to…" at bounding box center [728, 333] width 301 height 200
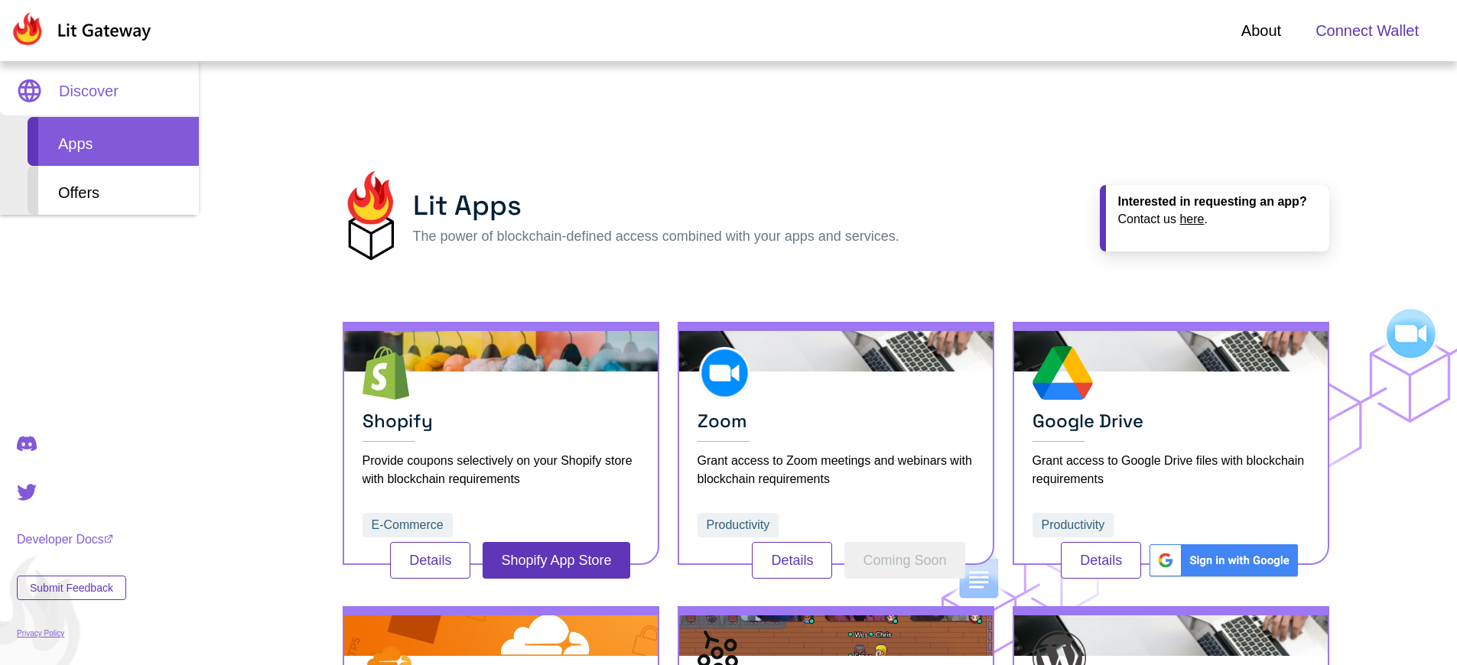
scroll to position [512, 0]
